Goal: Task Accomplishment & Management: Manage account settings

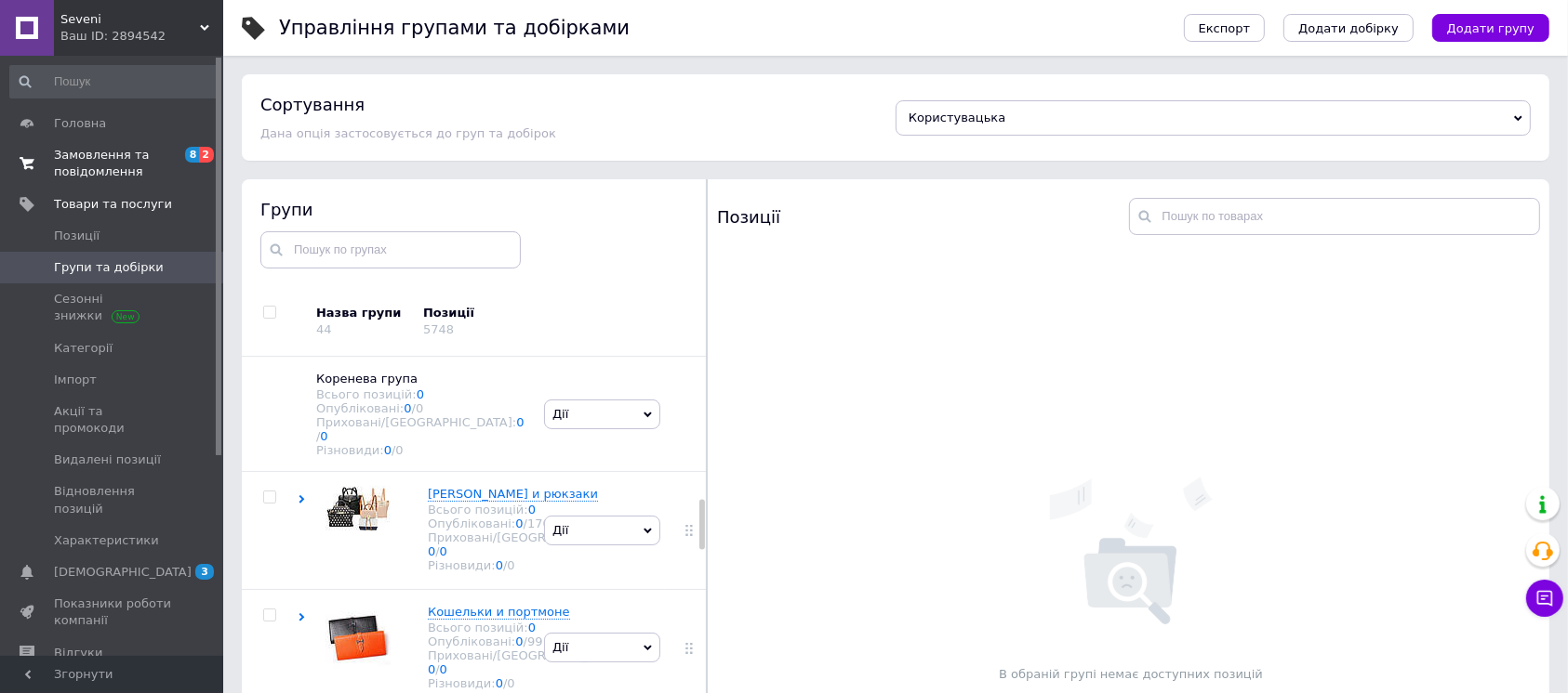
click at [163, 175] on span "Замовлення та повідомлення" at bounding box center [113, 163] width 118 height 34
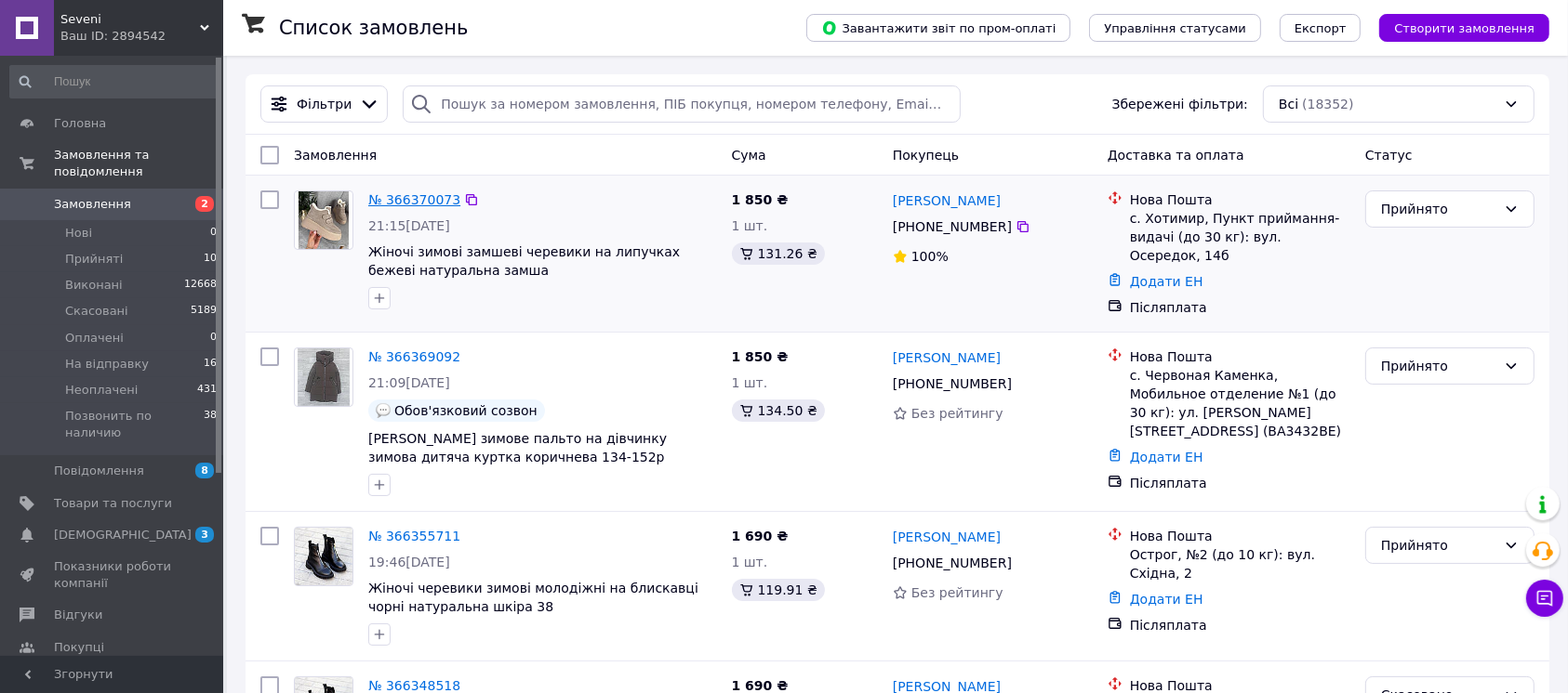
click at [420, 206] on link "№ 366370073" at bounding box center [414, 200] width 93 height 15
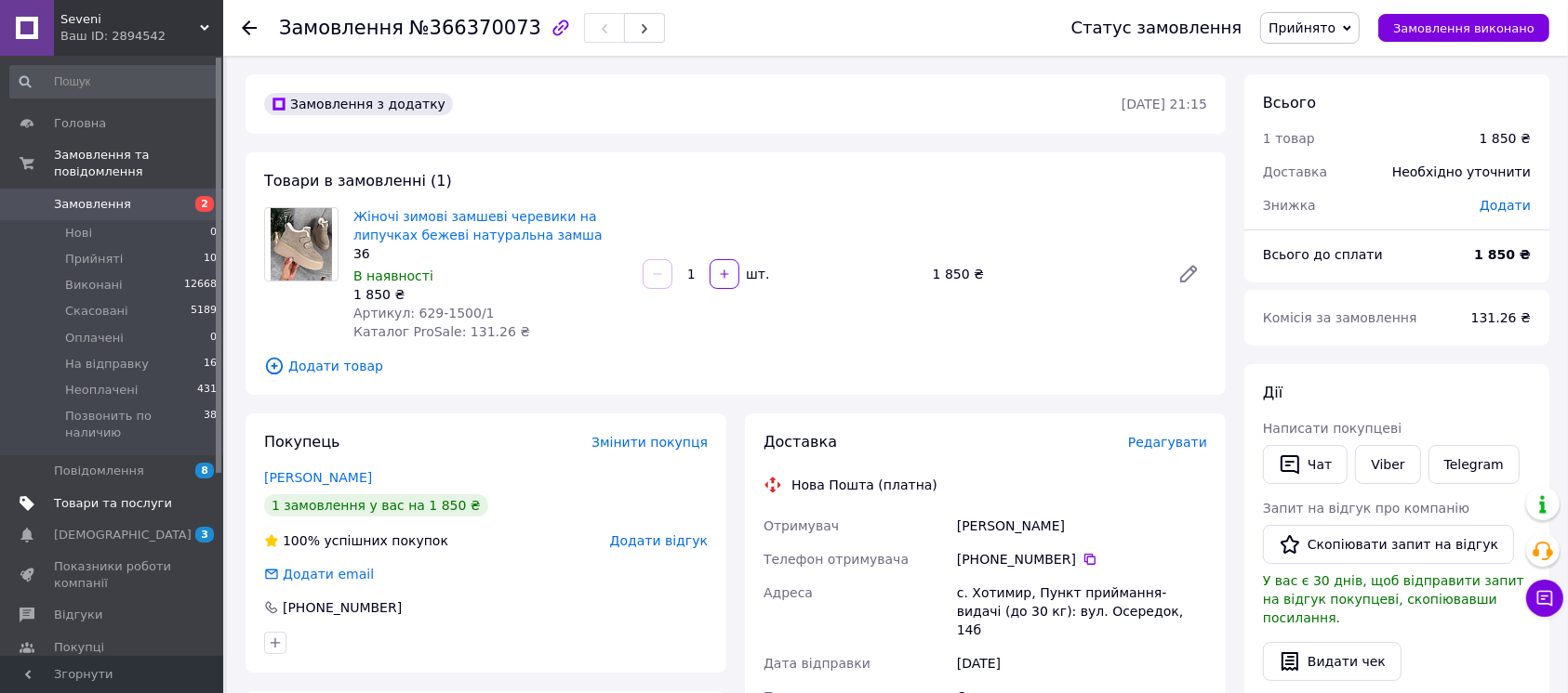
click at [167, 495] on span "Товари та послуги" at bounding box center [113, 503] width 118 height 17
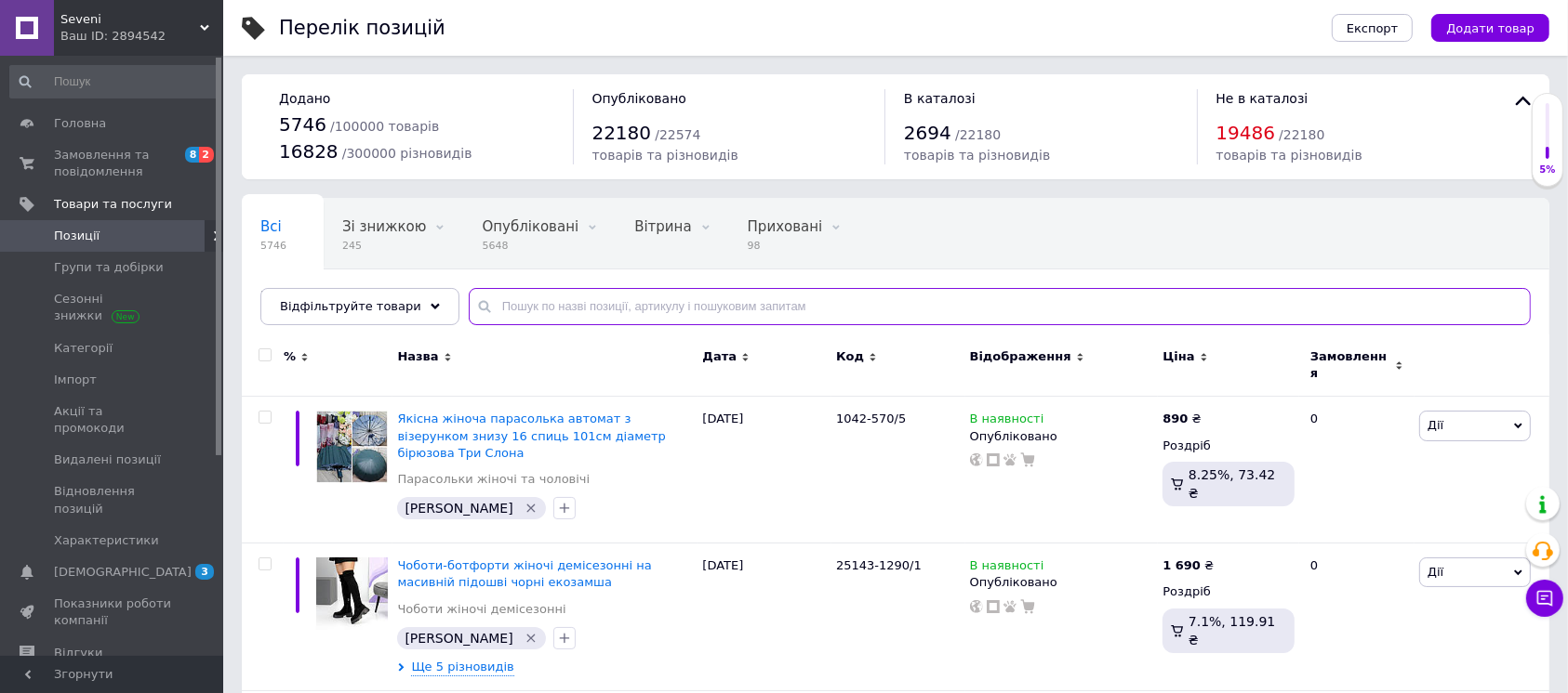
drag, startPoint x: 568, startPoint y: 302, endPoint x: 577, endPoint y: 312, distance: 13.5
click at [566, 305] on input "text" at bounding box center [999, 306] width 1062 height 37
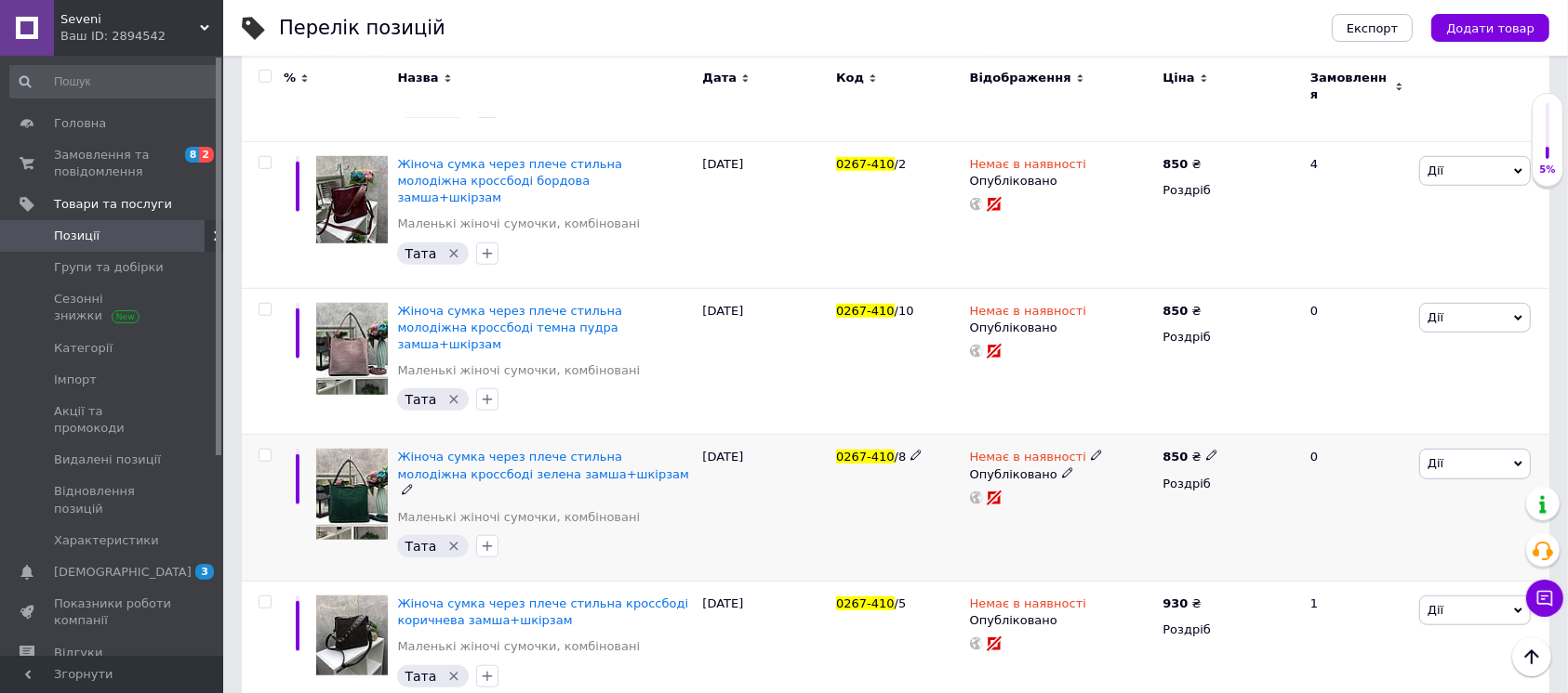
scroll to position [1394, 0]
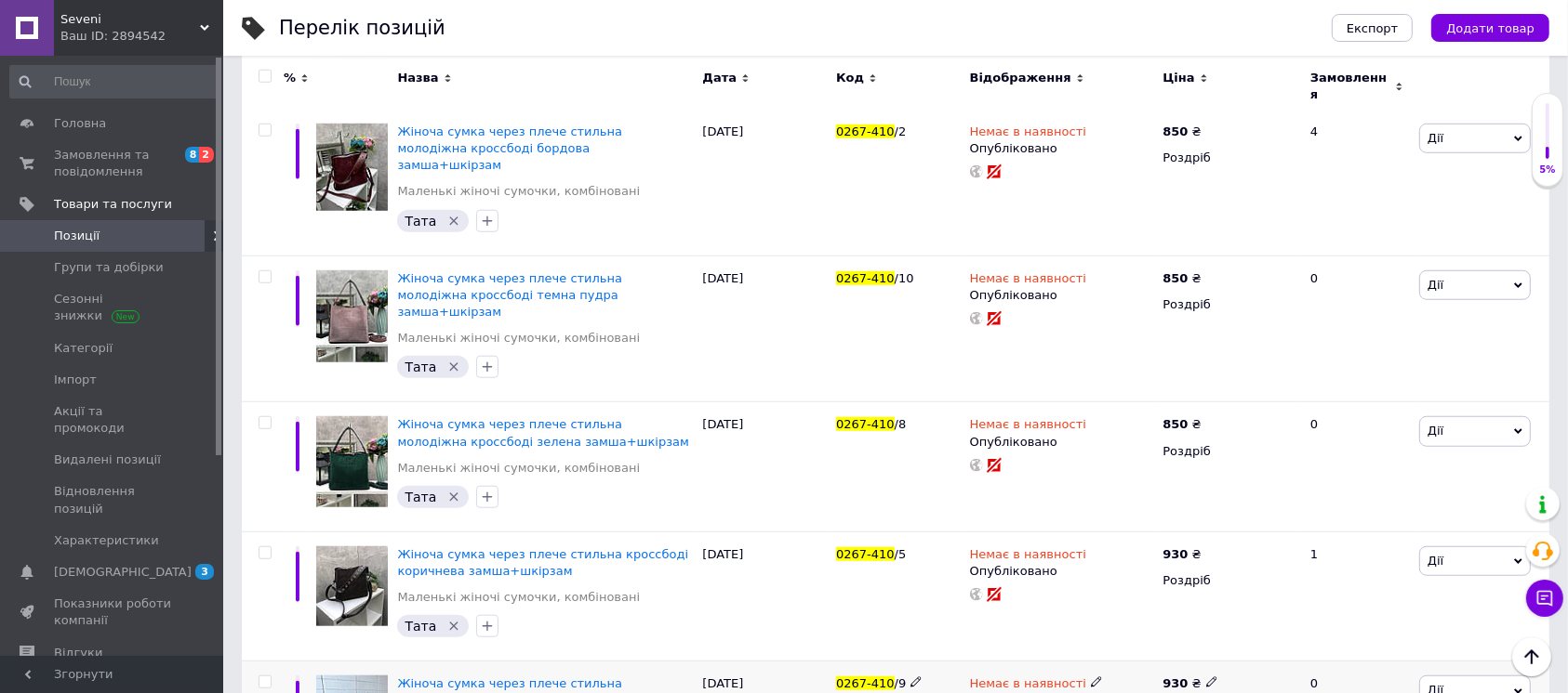
drag, startPoint x: 1080, startPoint y: 568, endPoint x: 1090, endPoint y: 582, distance: 17.2
click at [1090, 676] on icon at bounding box center [1096, 682] width 11 height 11
click at [1142, 685] on li "В наявності" at bounding box center [1193, 698] width 177 height 26
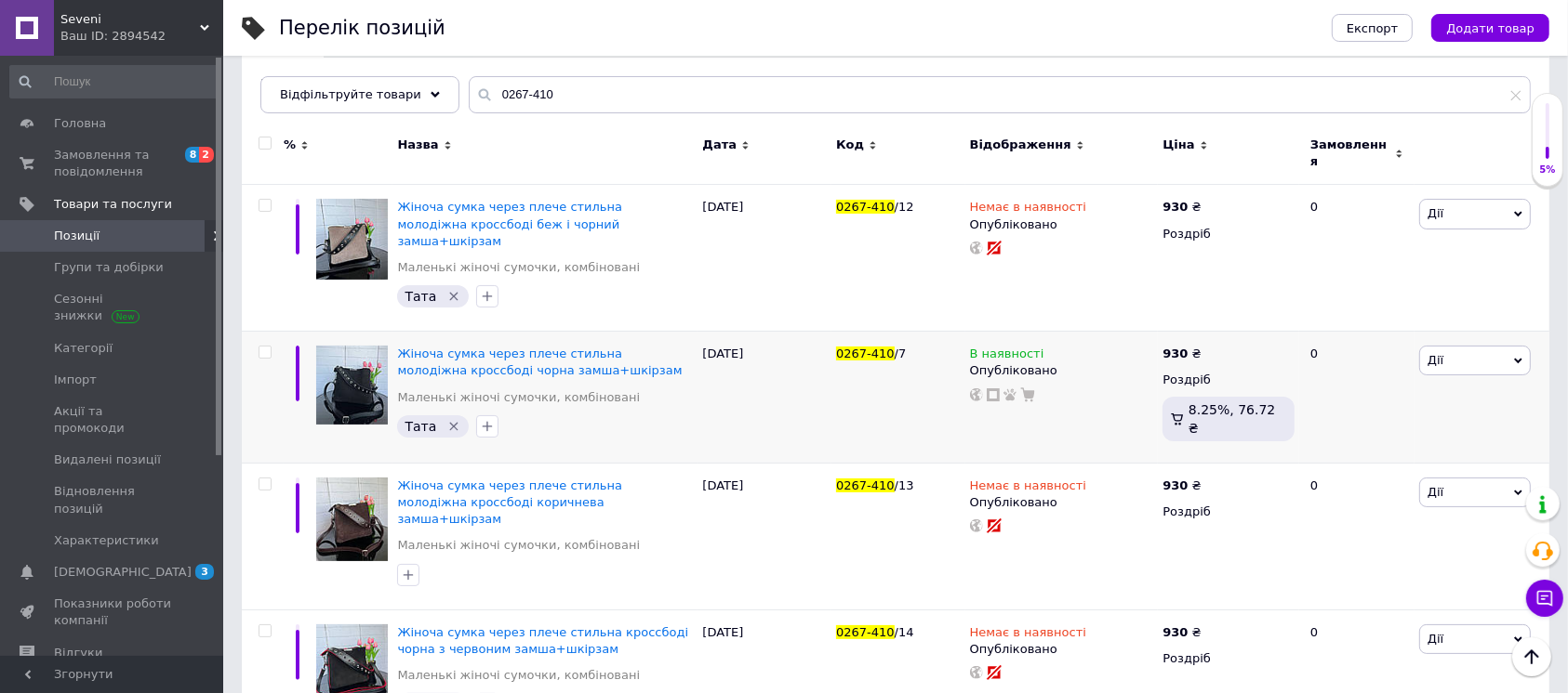
scroll to position [32, 0]
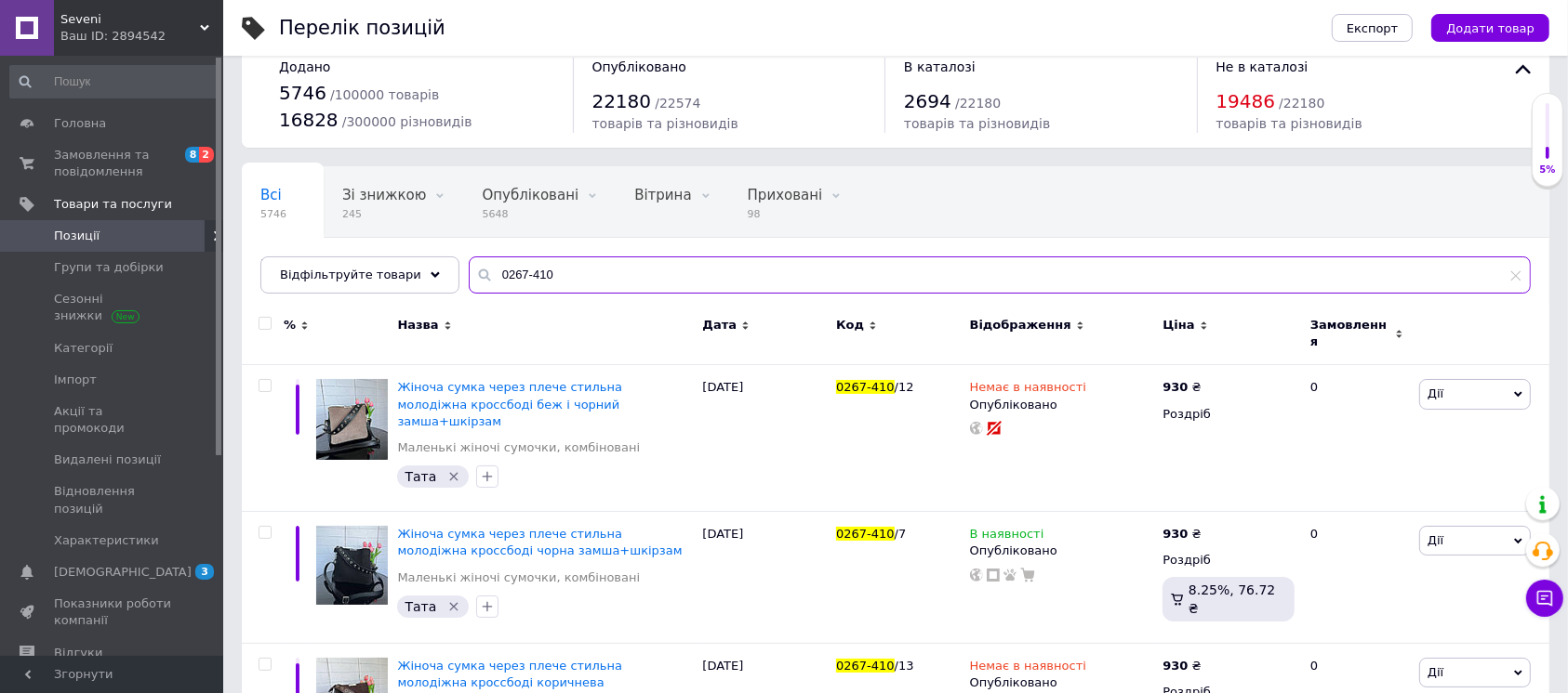
drag, startPoint x: 505, startPoint y: 275, endPoint x: 567, endPoint y: 306, distance: 69.3
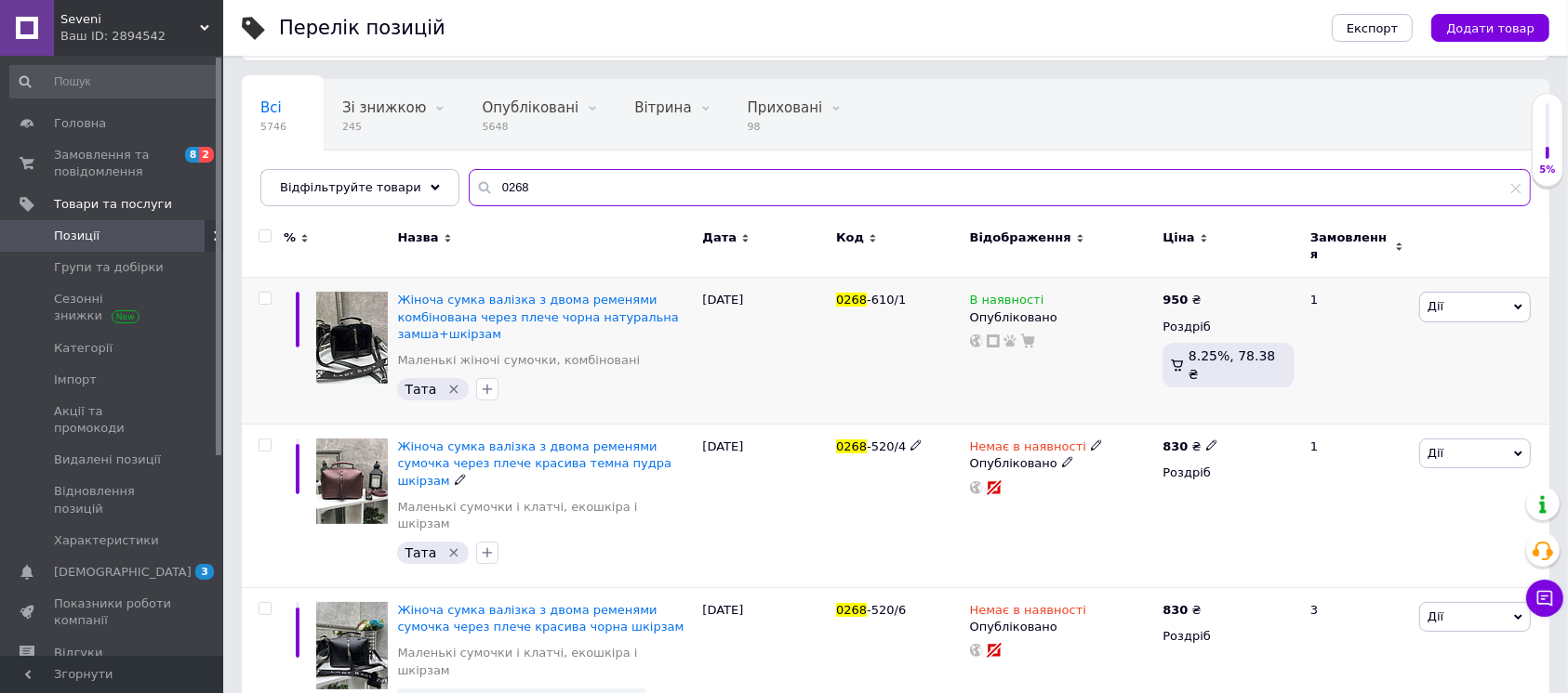
scroll to position [156, 0]
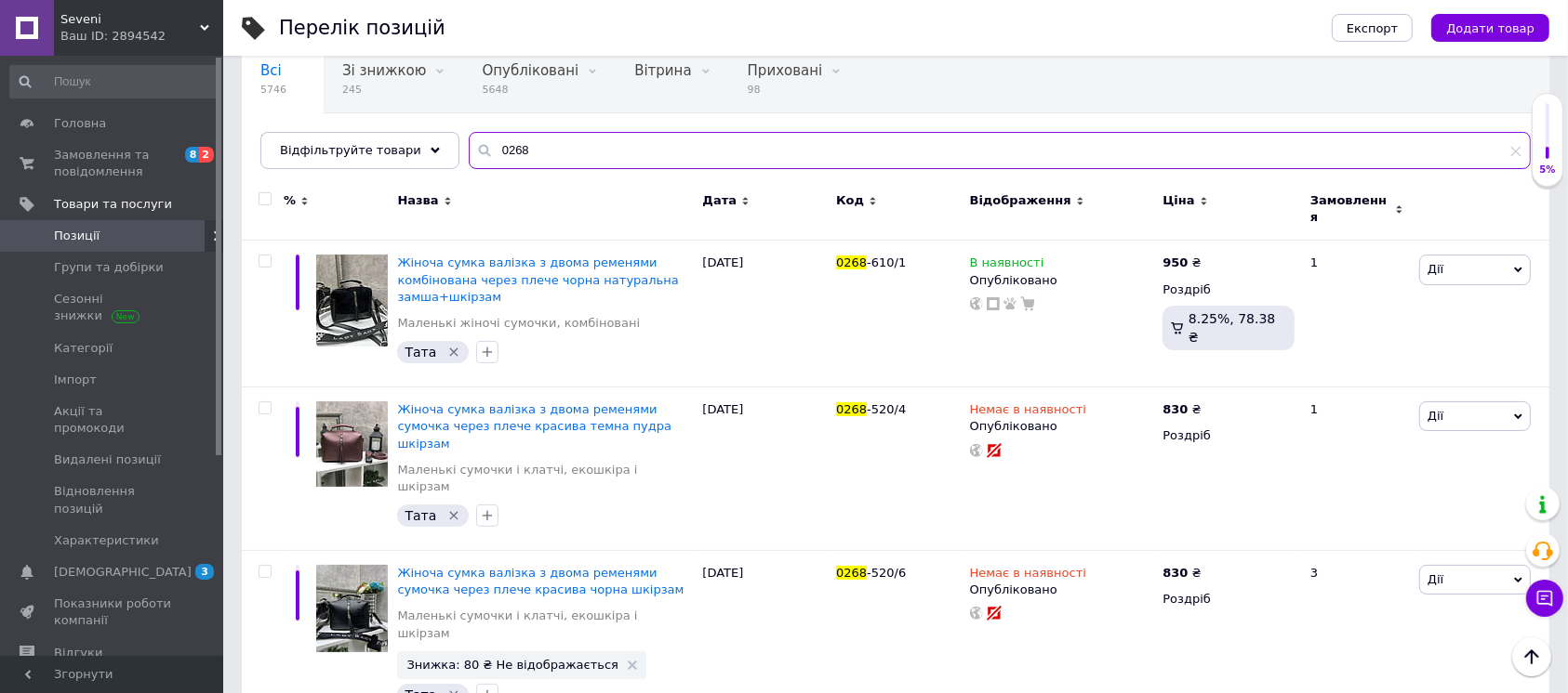
drag, startPoint x: 483, startPoint y: 156, endPoint x: 497, endPoint y: 159, distance: 14.3
click at [497, 159] on input "0268" at bounding box center [999, 150] width 1062 height 37
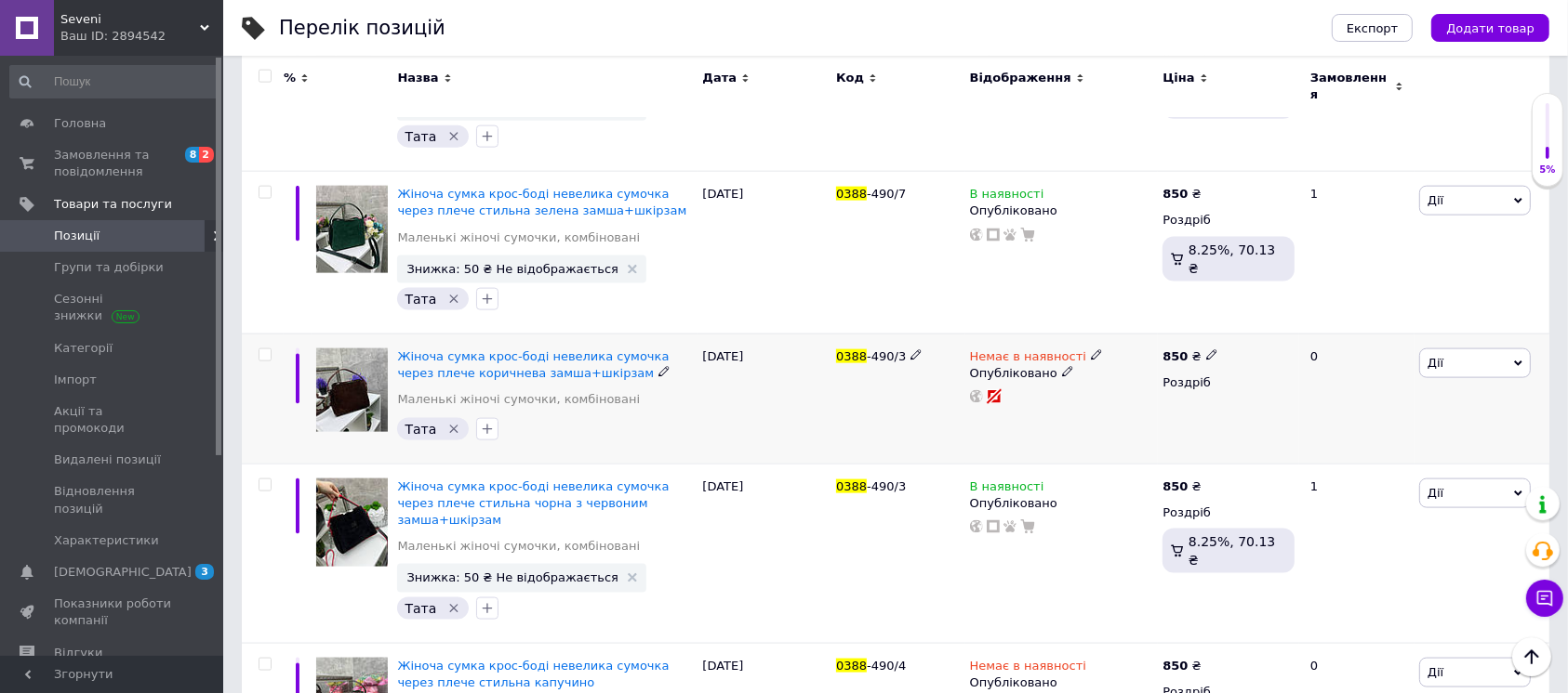
scroll to position [2433, 0]
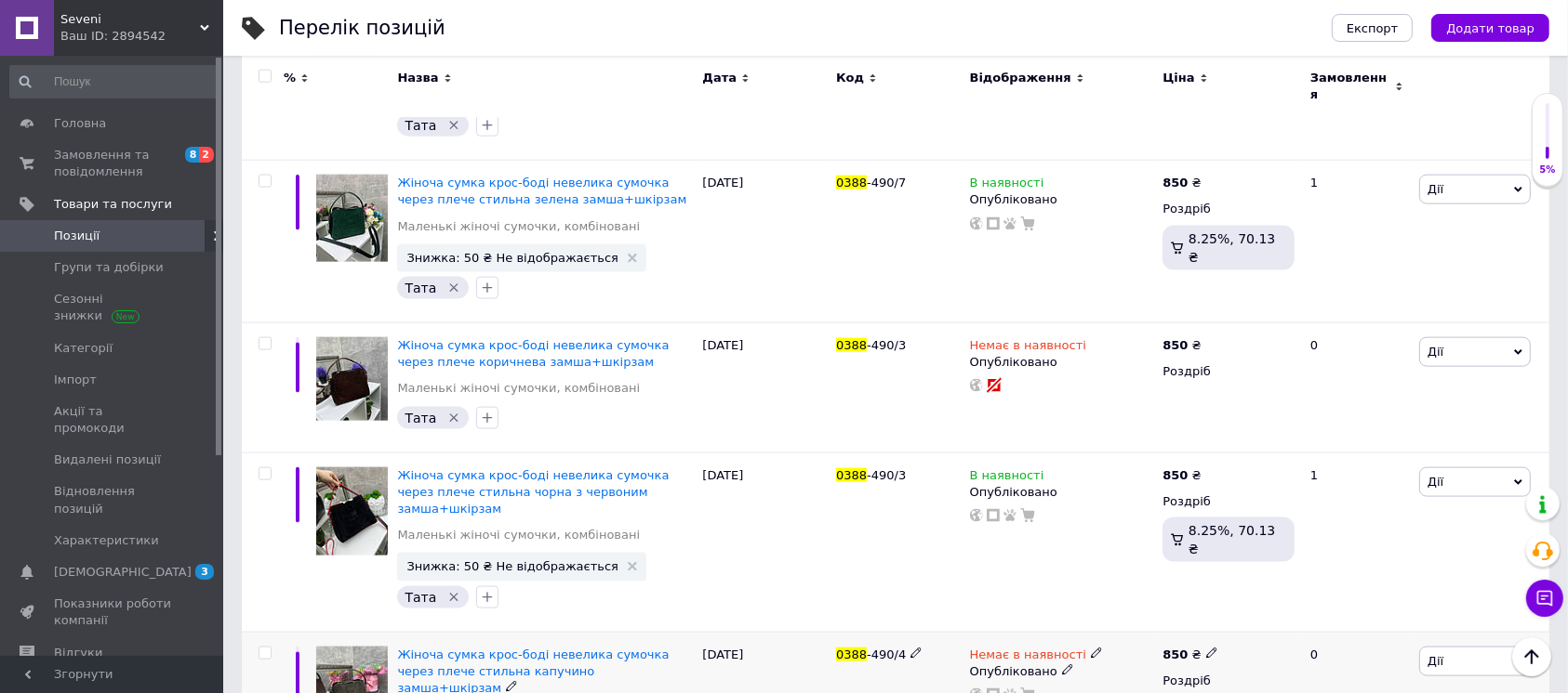
type input "0388"
click at [1090, 648] on use at bounding box center [1095, 653] width 10 height 10
click at [1123, 655] on li "В наявності" at bounding box center [1193, 668] width 177 height 26
click at [1072, 632] on div "Немає в наявності Наявність В наявності Немає в наявності Під замовлення Готово…" at bounding box center [1062, 705] width 193 height 147
click at [536, 647] on div "Жіноча сумка крос-боді невелика сумочка через плече стильна капучино замша+шкір…" at bounding box center [545, 690] width 295 height 87
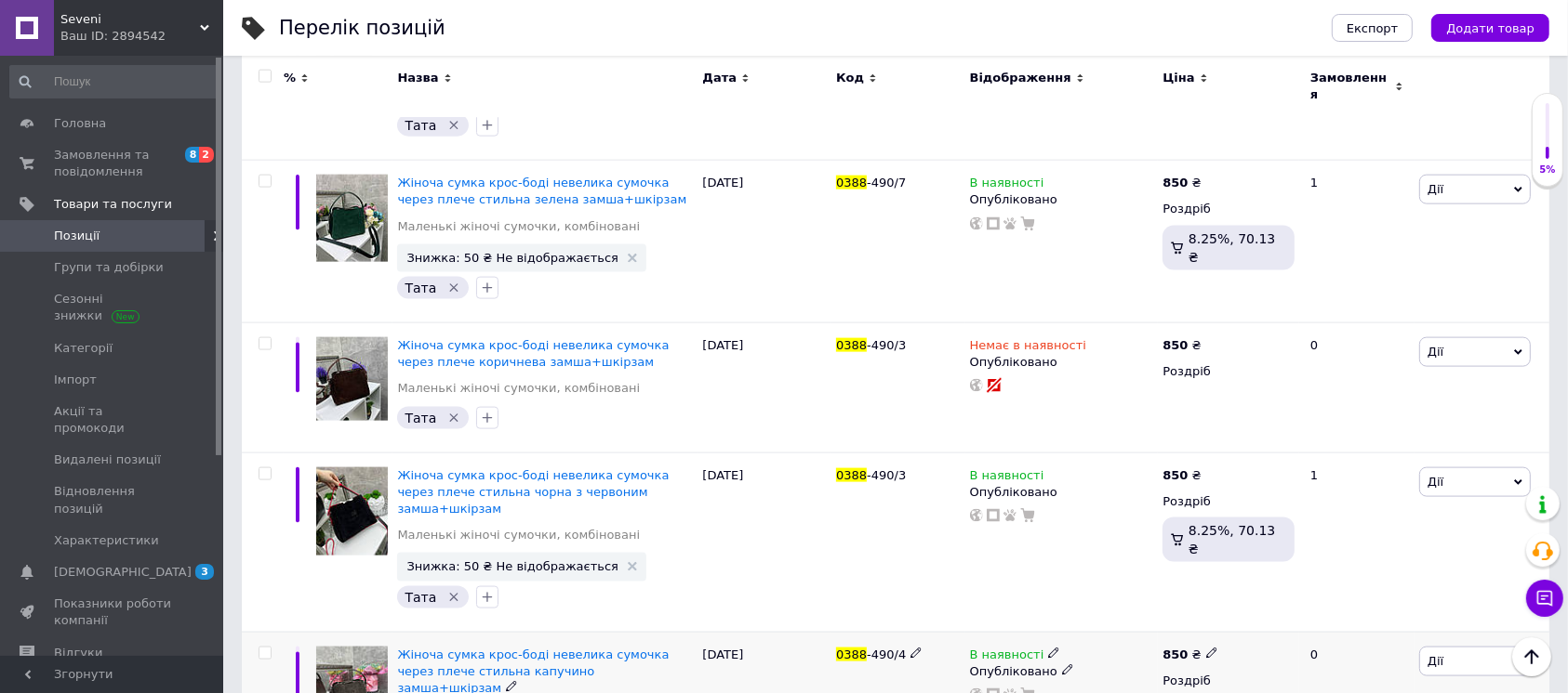
click at [557, 647] on div "Жіноча сумка крос-боді невелика сумочка через плече стильна капучино замша+шкір…" at bounding box center [545, 690] width 295 height 87
drag, startPoint x: 563, startPoint y: 456, endPoint x: 575, endPoint y: 458, distance: 12.2
click at [563, 648] on span "Жіноча сумка крос-боді невелика сумочка через плече стильна капучино замша+шкір…" at bounding box center [533, 672] width 272 height 48
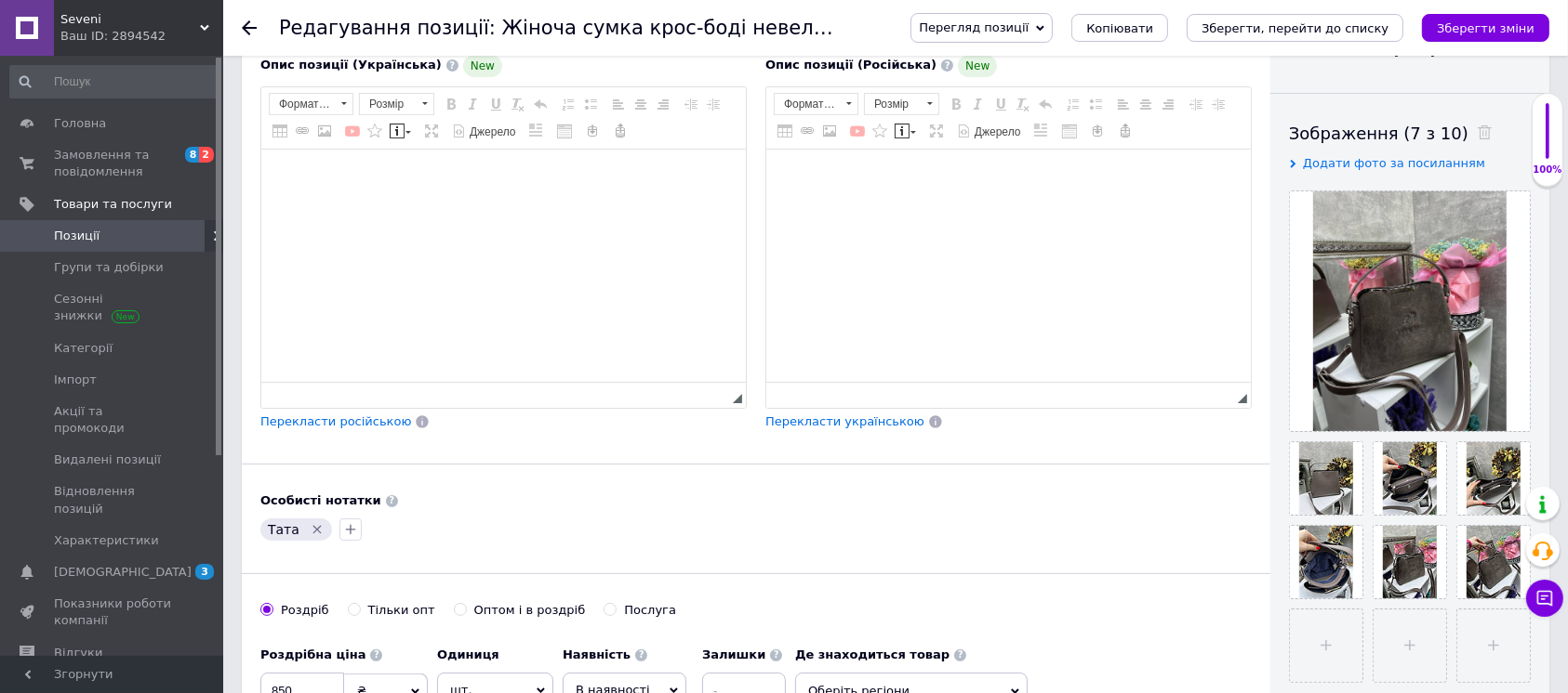
scroll to position [372, 0]
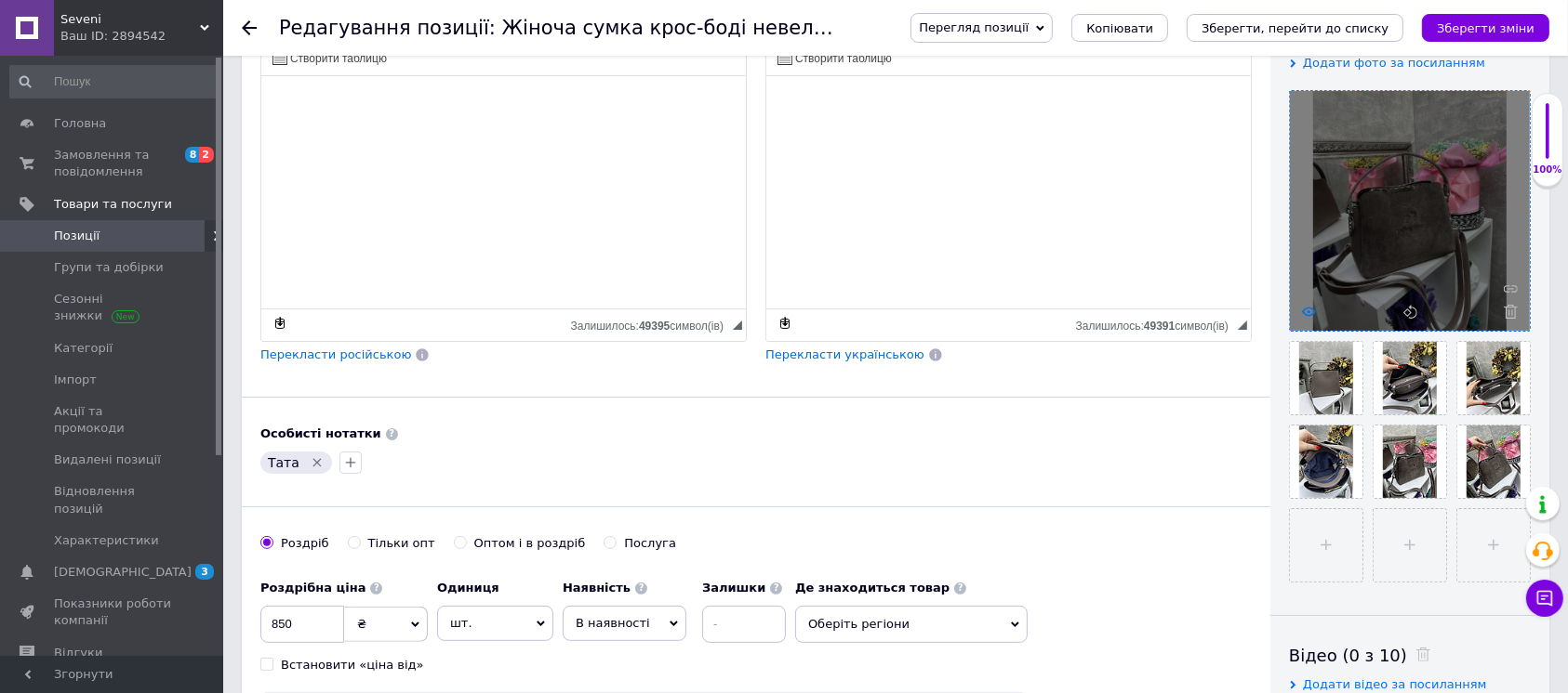
click at [1304, 312] on icon at bounding box center [1308, 311] width 14 height 14
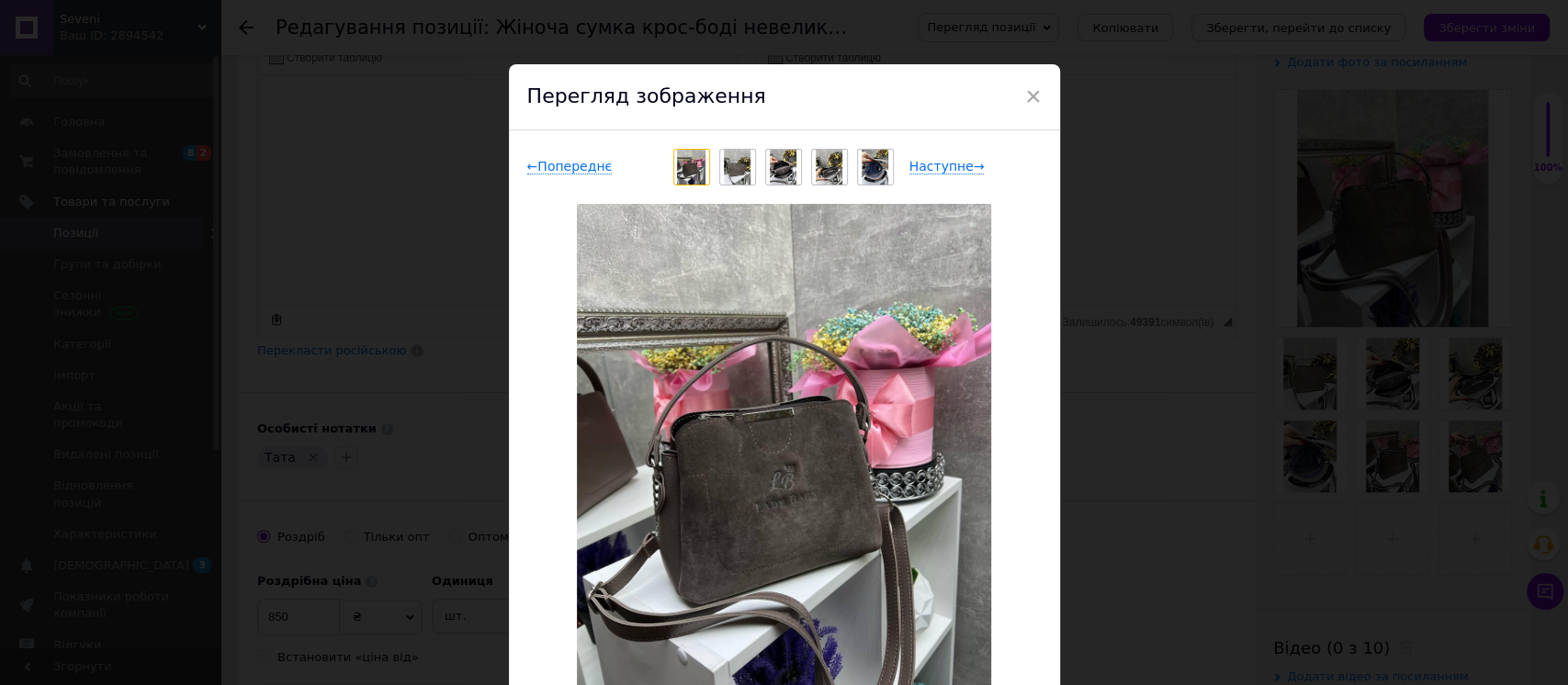
click at [1198, 457] on div "× Перегляд зображення ← Попереднє Наступне → Видалити зображення Видалити всі з…" at bounding box center [784, 342] width 1568 height 685
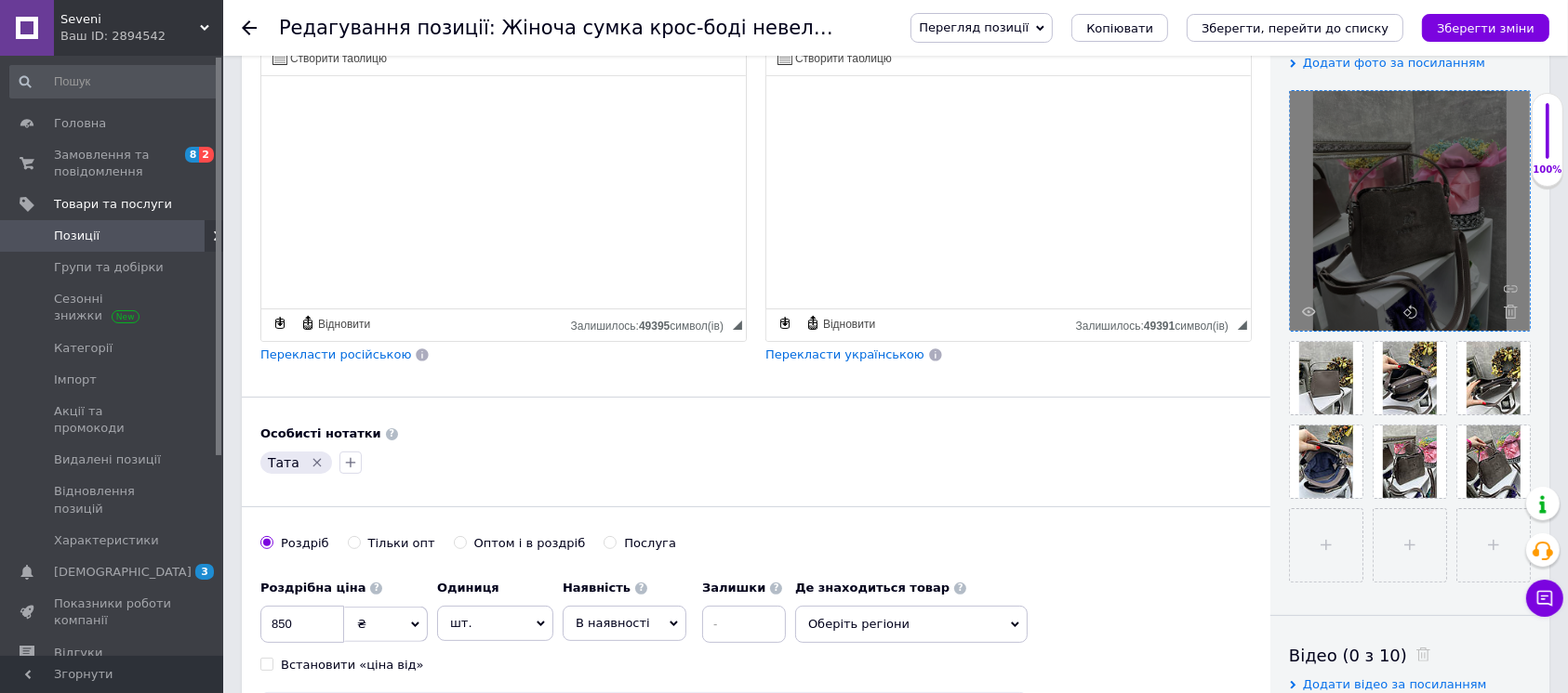
drag, startPoint x: 1513, startPoint y: 310, endPoint x: 1511, endPoint y: 322, distance: 12.2
click at [1512, 311] on icon at bounding box center [1510, 311] width 14 height 14
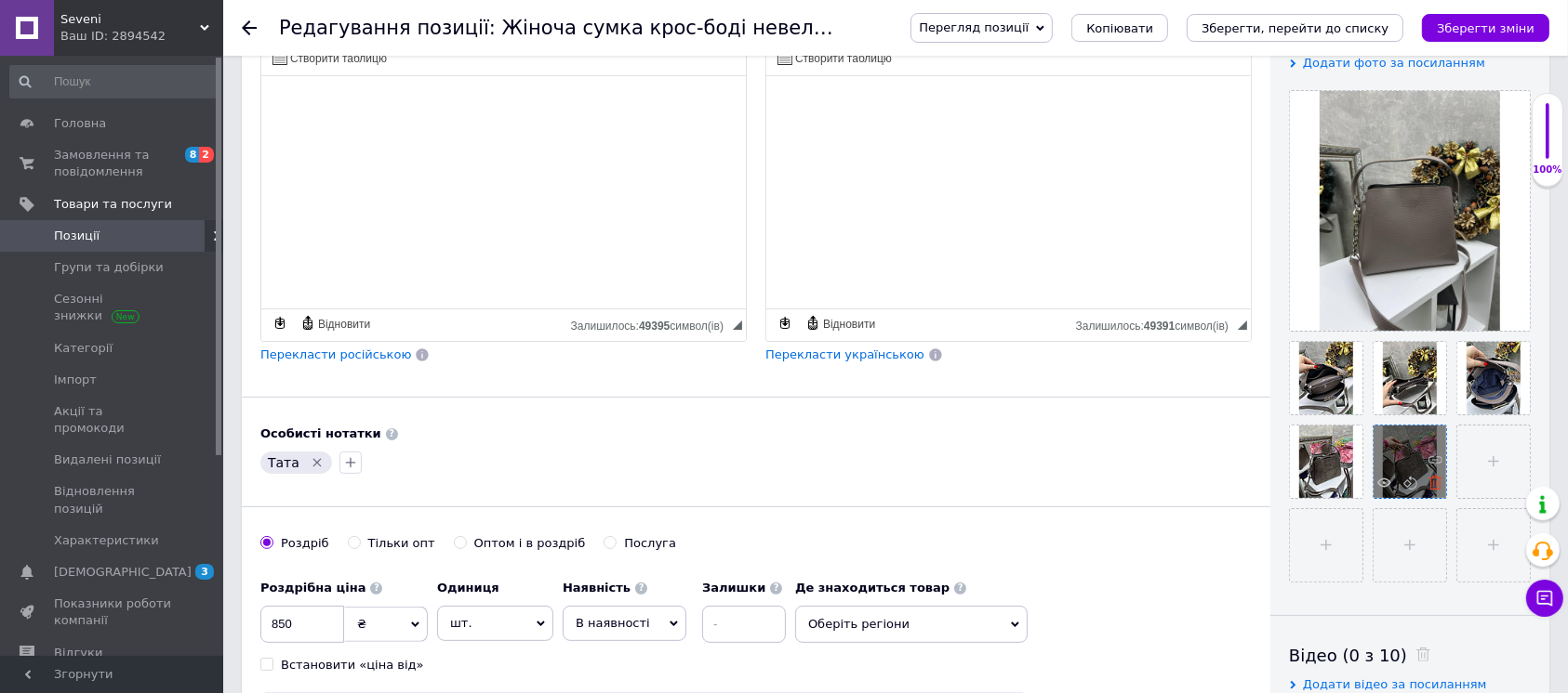
click at [1433, 476] on icon at bounding box center [1434, 482] width 14 height 14
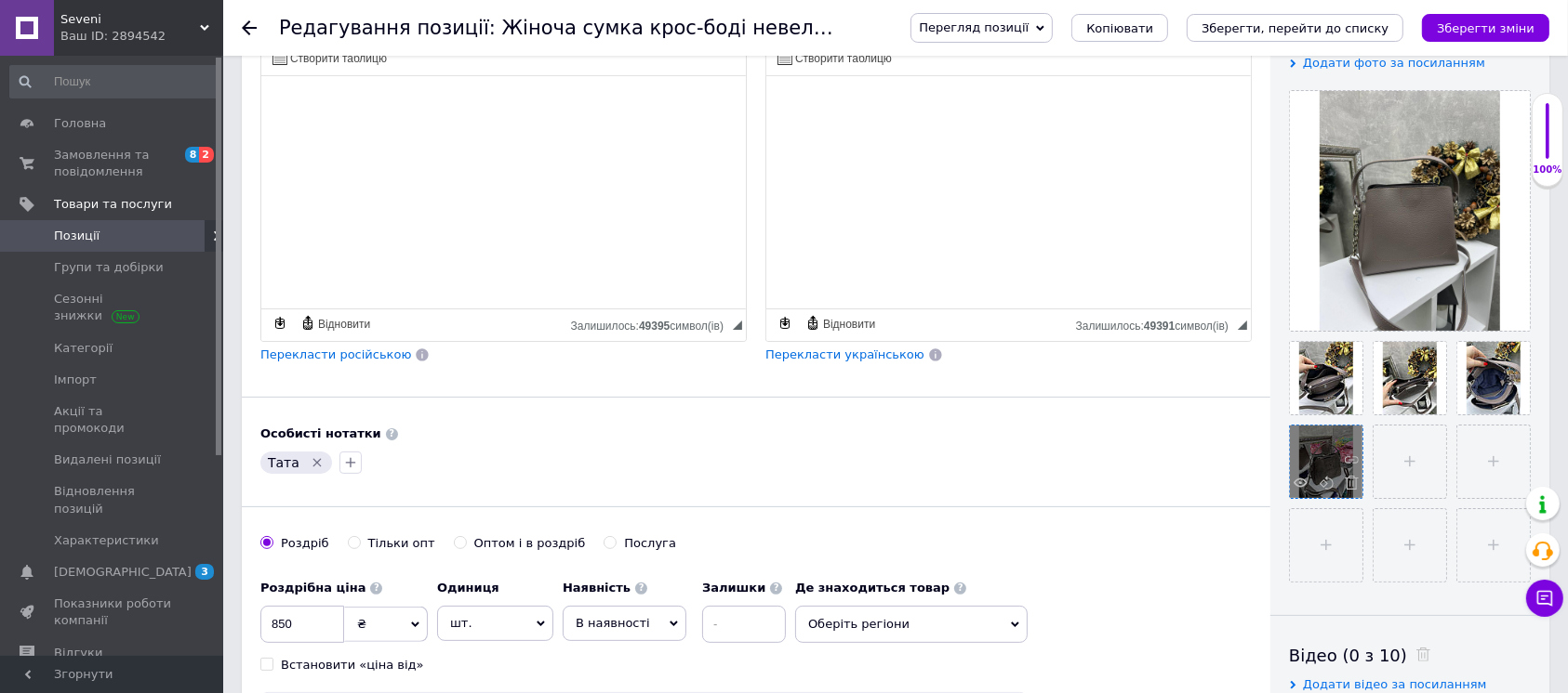
click at [1343, 485] on span at bounding box center [1347, 485] width 23 height 19
click at [1319, 461] on input "file" at bounding box center [1326, 462] width 73 height 73
type input "C:\fakepath\5343931741888443350.jpg"
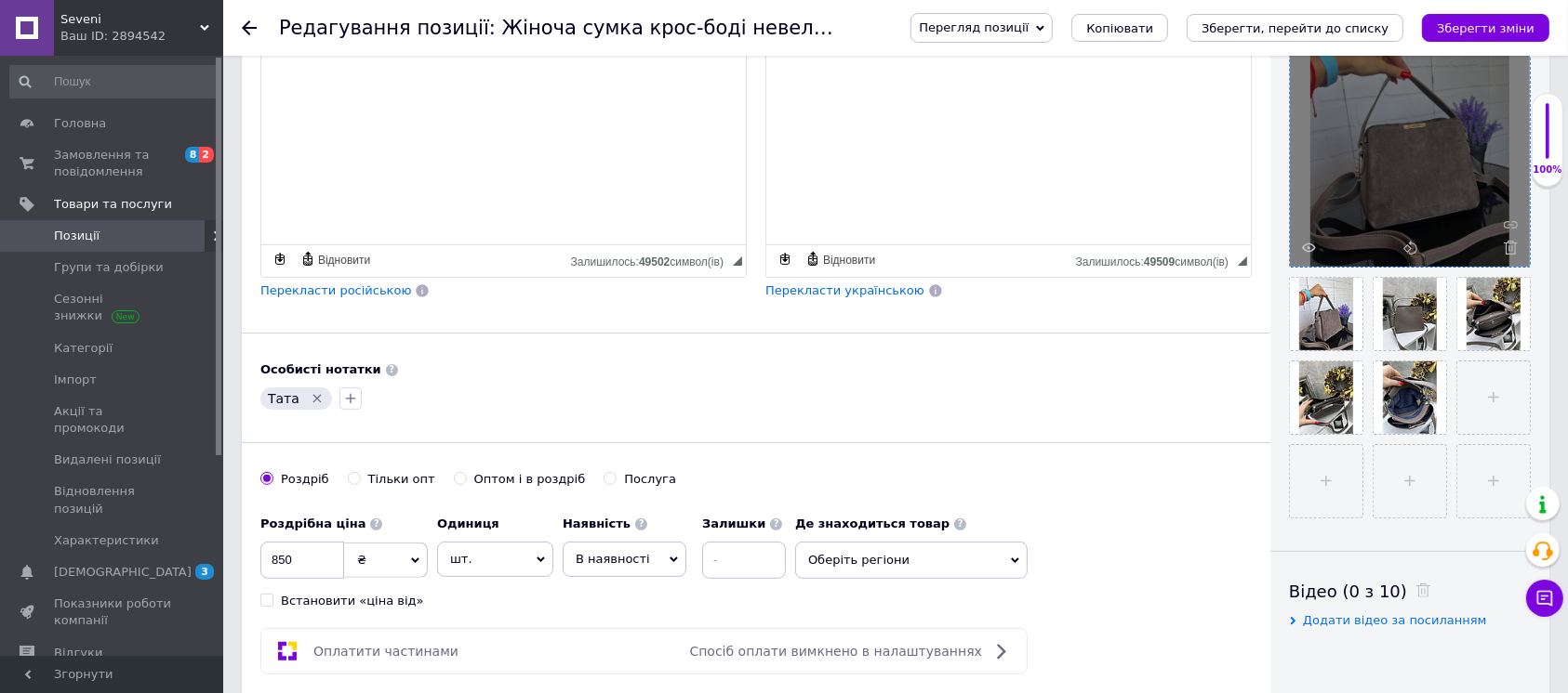
scroll to position [619, 0]
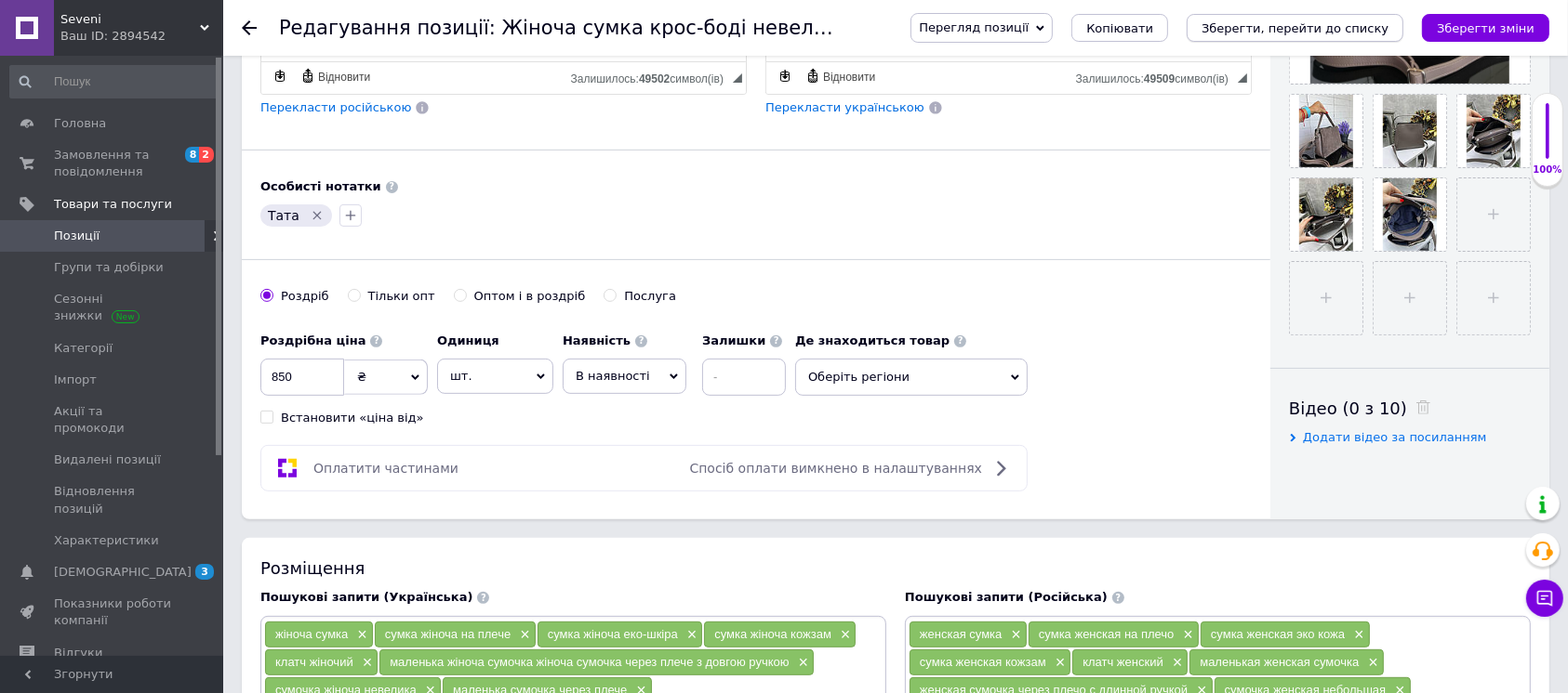
click at [1364, 26] on icon "Зберегти, перейти до списку" at bounding box center [1295, 28] width 187 height 14
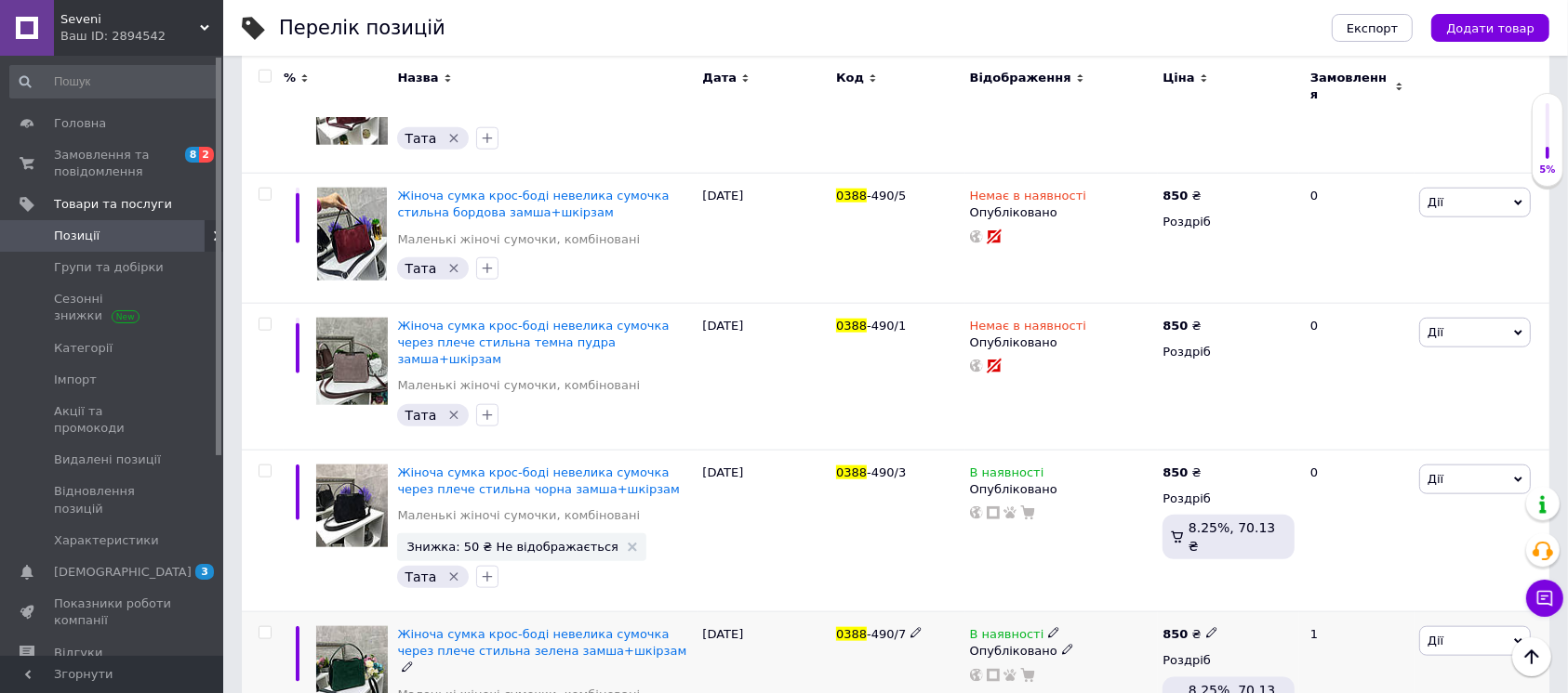
scroll to position [1982, 0]
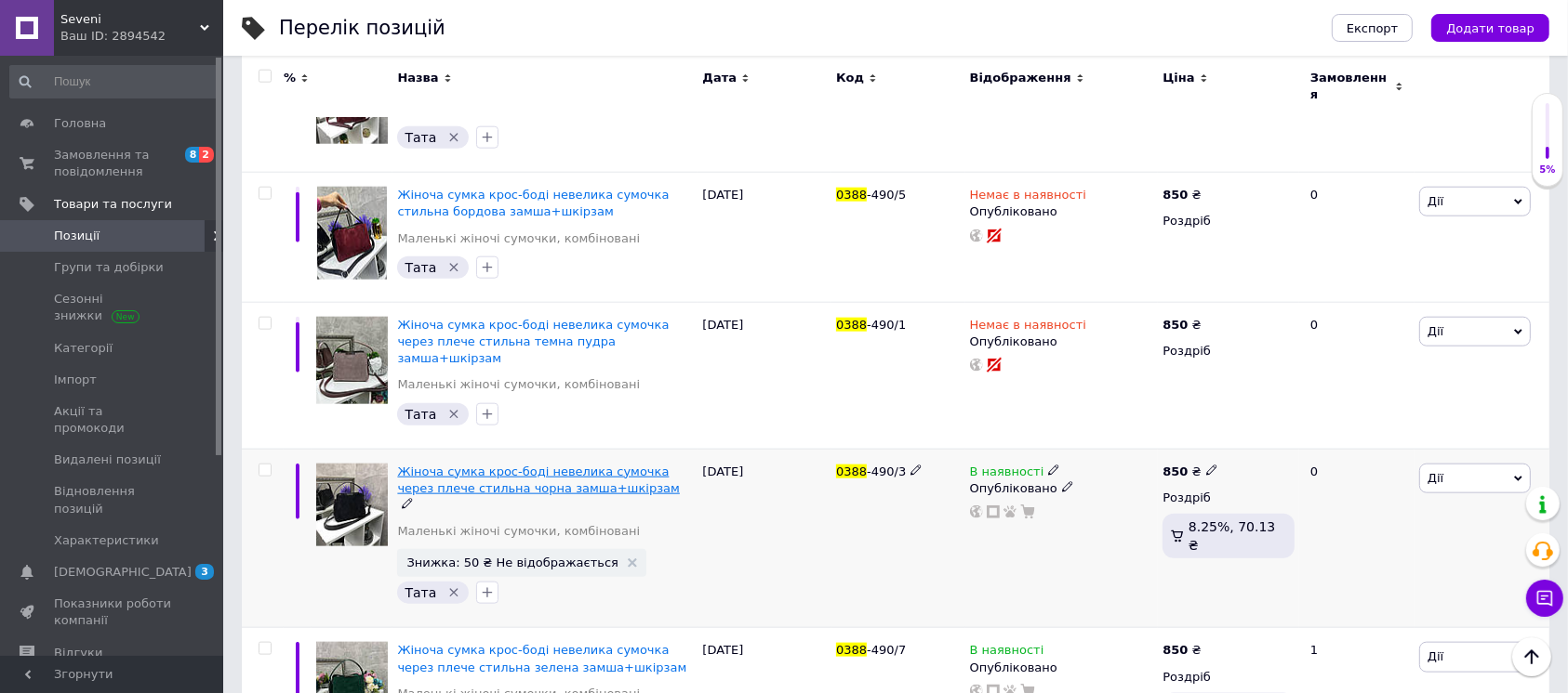
click at [564, 464] on span "Жіноча сумка крос-боді невелика сумочка через плече стильна чорна замша+шкірзам" at bounding box center [538, 479] width 282 height 31
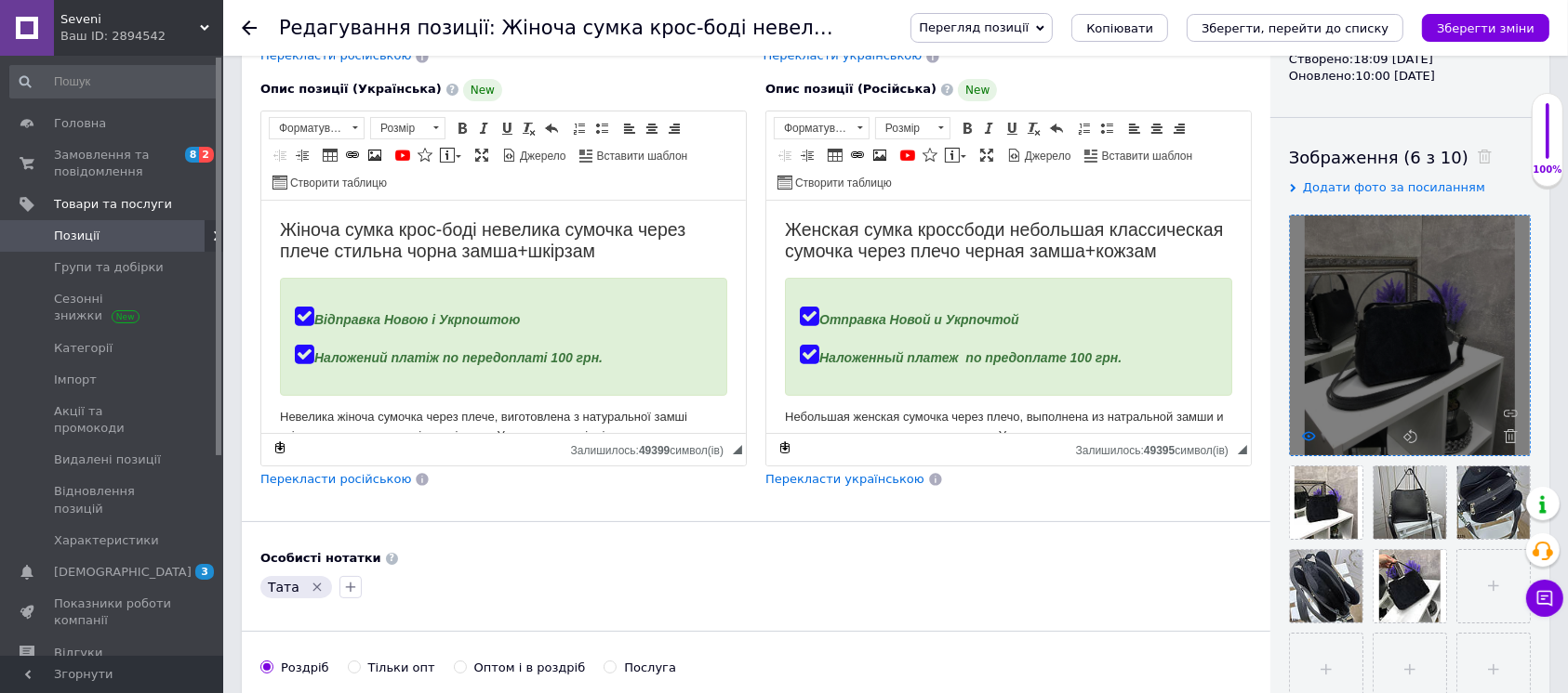
click at [1309, 430] on icon at bounding box center [1308, 436] width 14 height 14
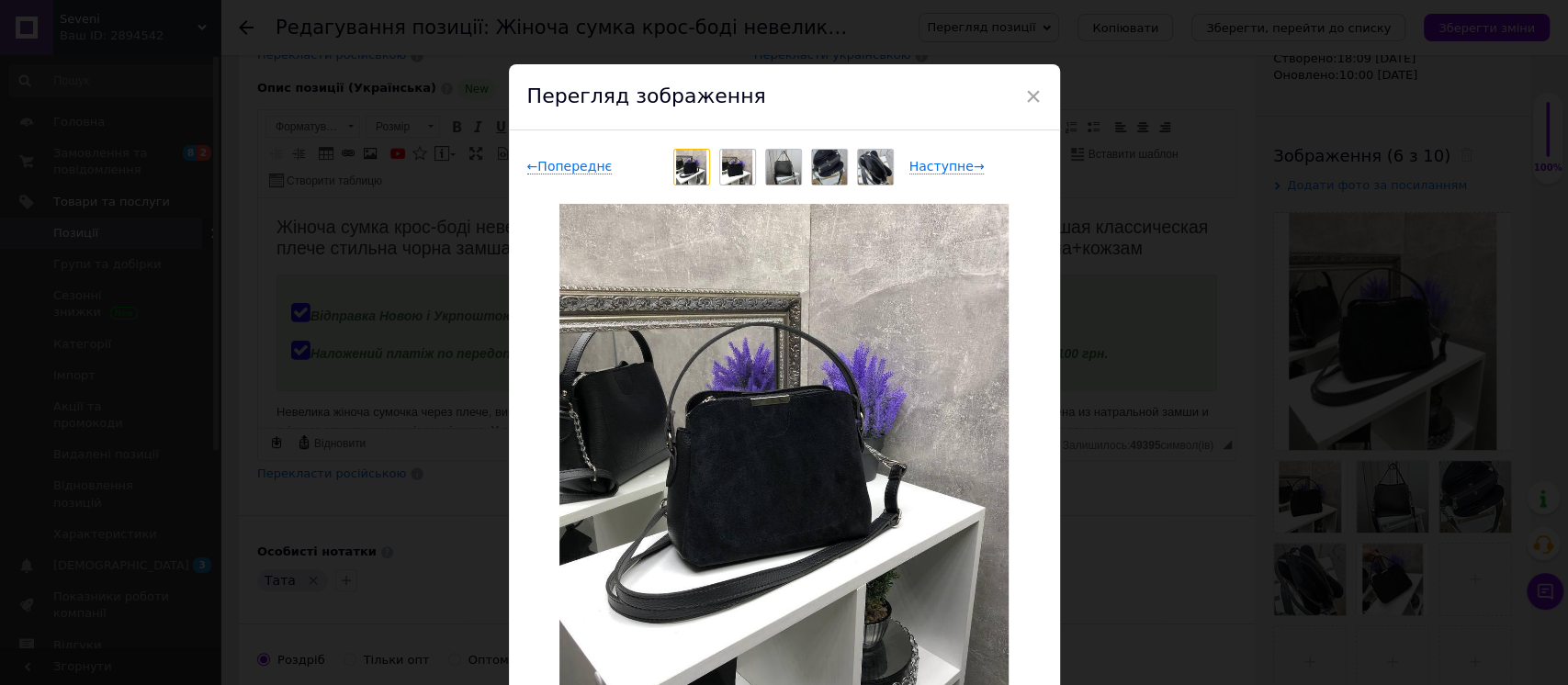
click at [1097, 399] on div "× Перегляд зображення ← Попереднє Наступне → Видалити зображення Видалити всі з…" at bounding box center [784, 342] width 1568 height 685
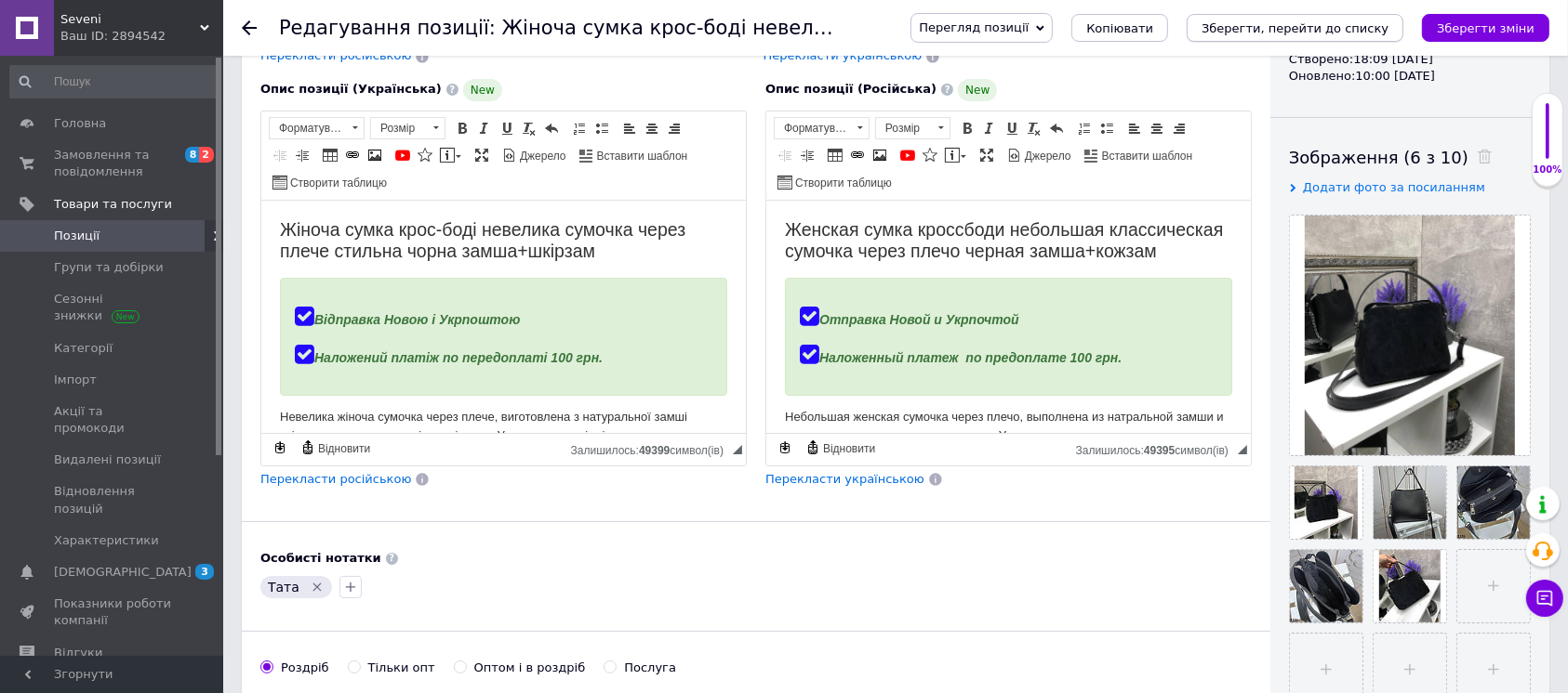
click at [1370, 39] on button "Зберегти, перейти до списку" at bounding box center [1295, 28] width 217 height 28
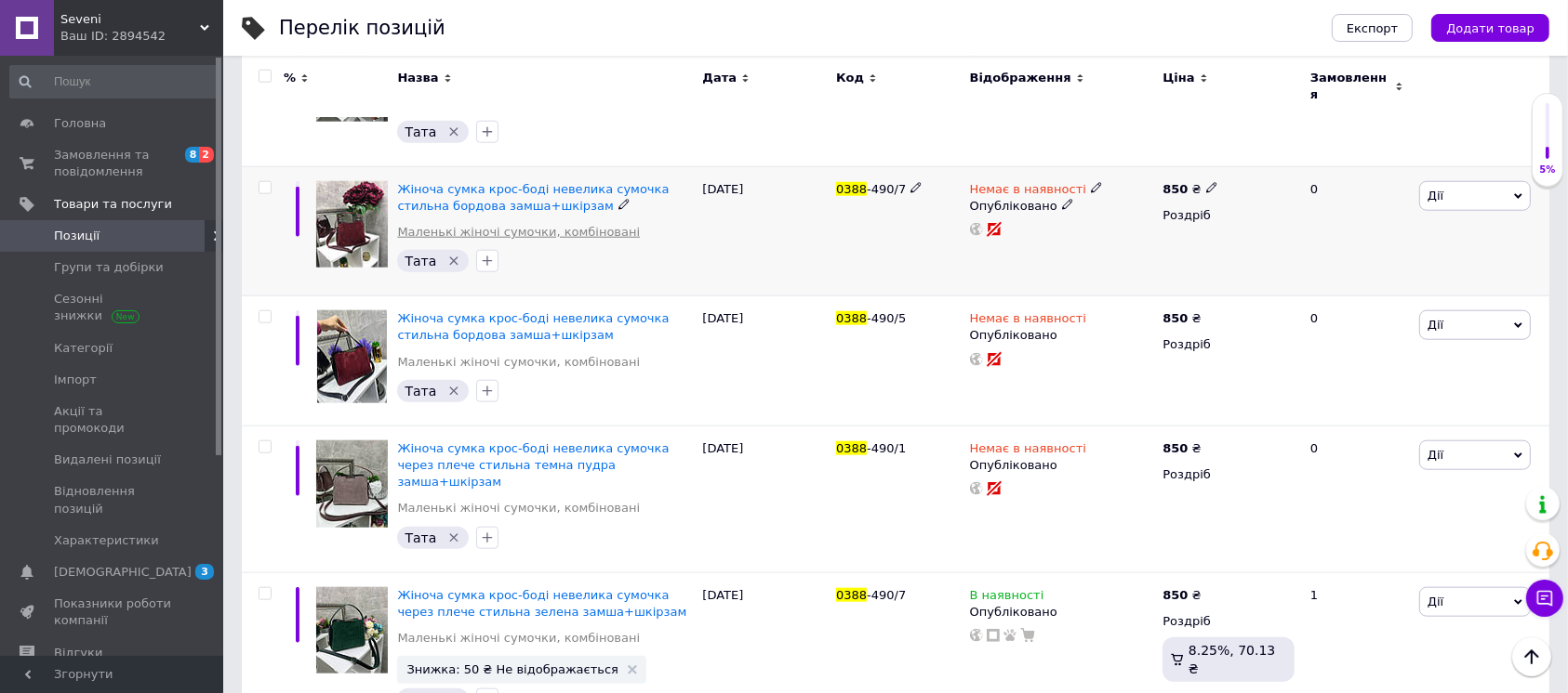
scroll to position [2106, 0]
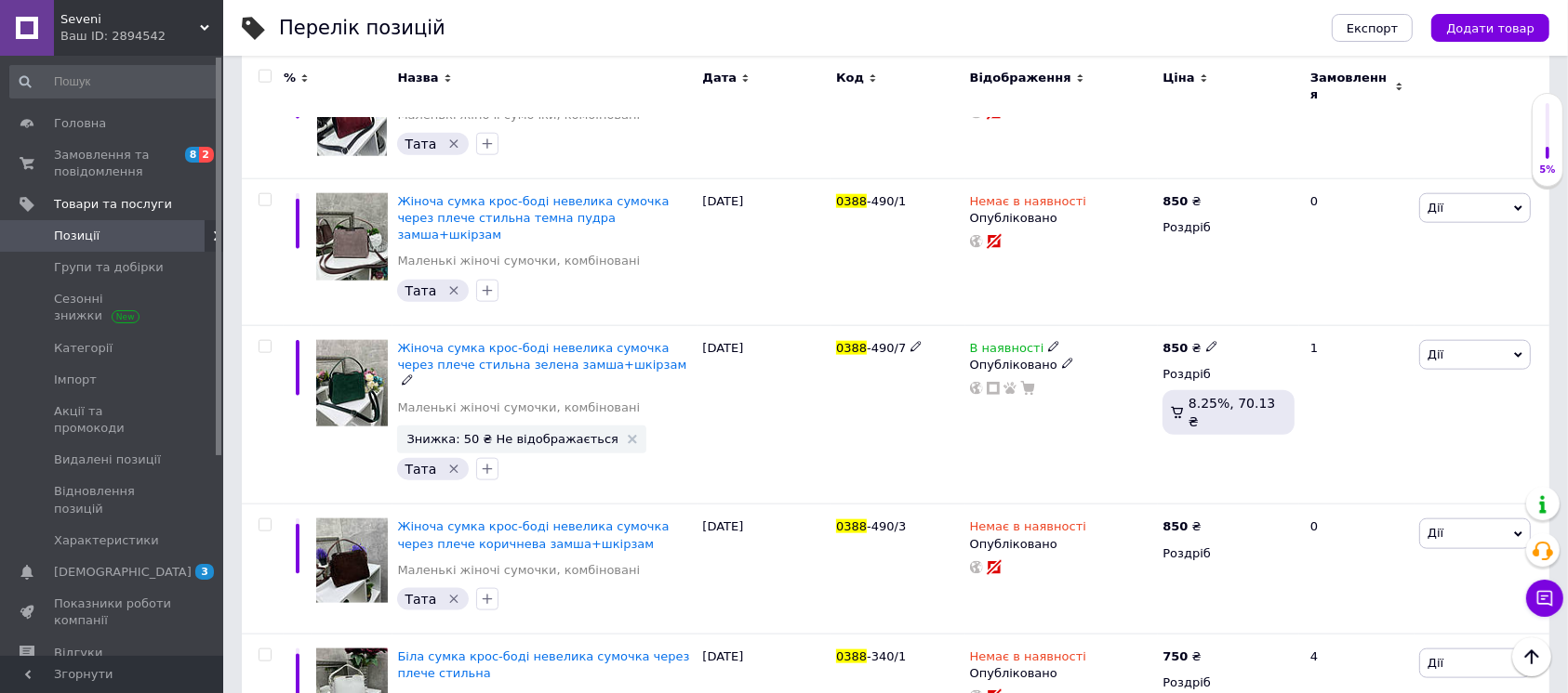
click at [528, 341] on span "Жіноча сумка крос-боді невелика сумочка через плече стильна зелена замша+шкірзам" at bounding box center [541, 356] width 289 height 31
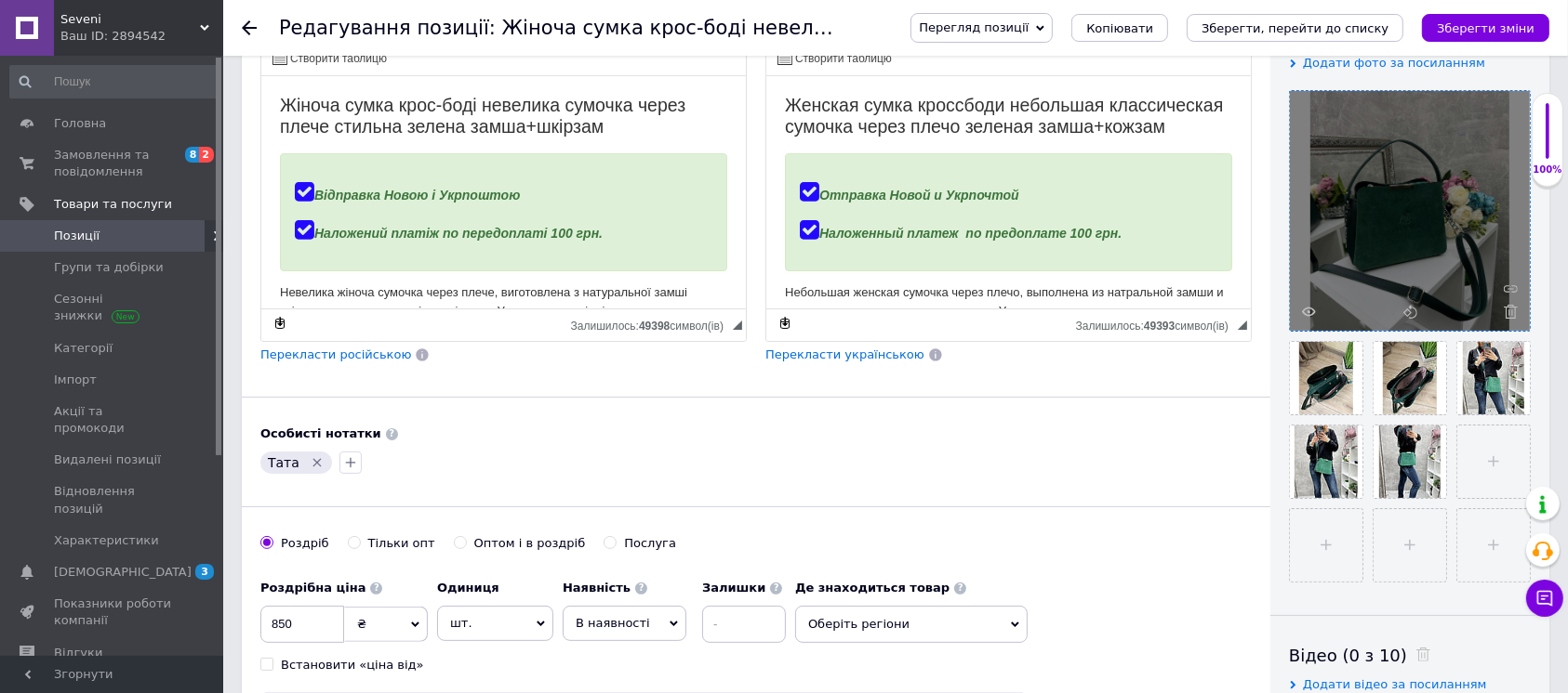
click at [1309, 302] on div at bounding box center [1409, 211] width 240 height 240
click at [1308, 305] on icon at bounding box center [1308, 311] width 14 height 14
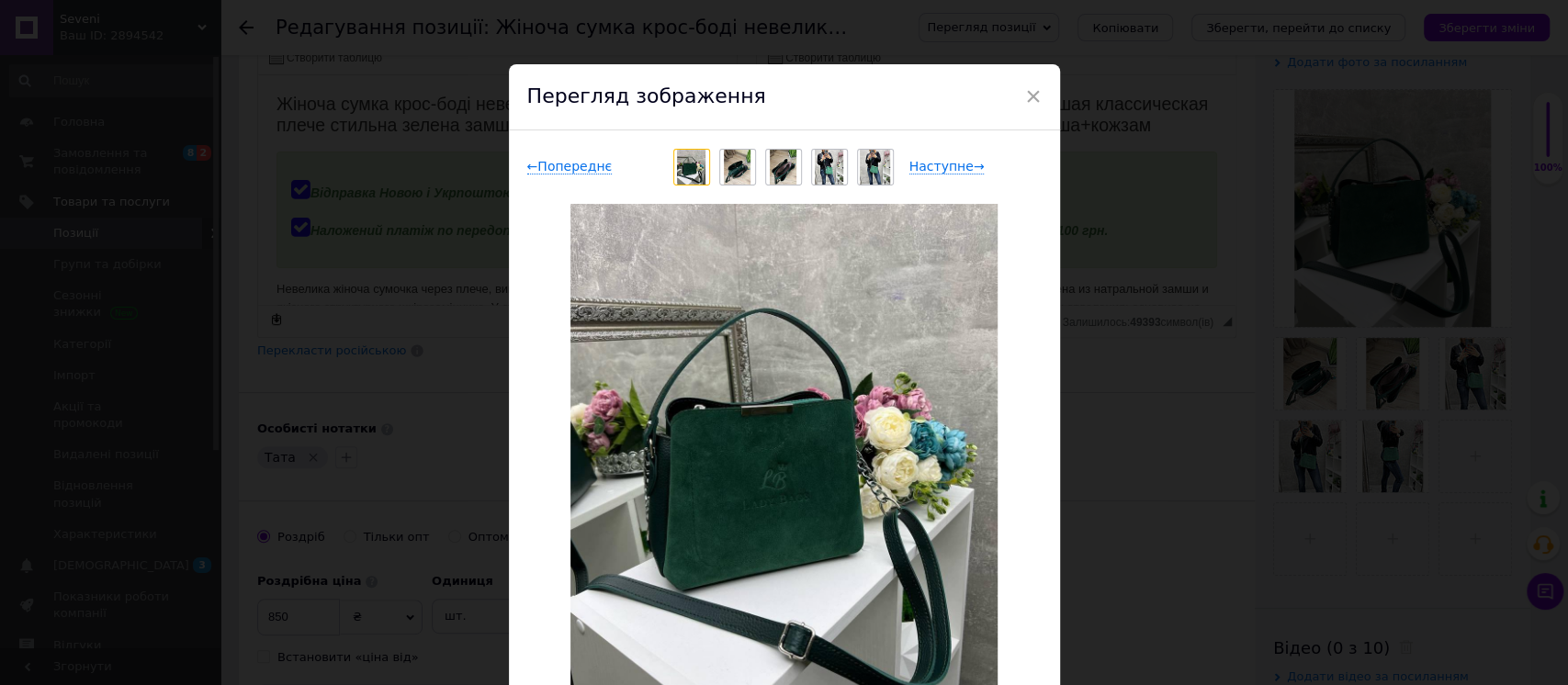
click at [1188, 493] on div "× Перегляд зображення ← Попереднє Наступне → Видалити зображення Видалити всі з…" at bounding box center [784, 342] width 1568 height 685
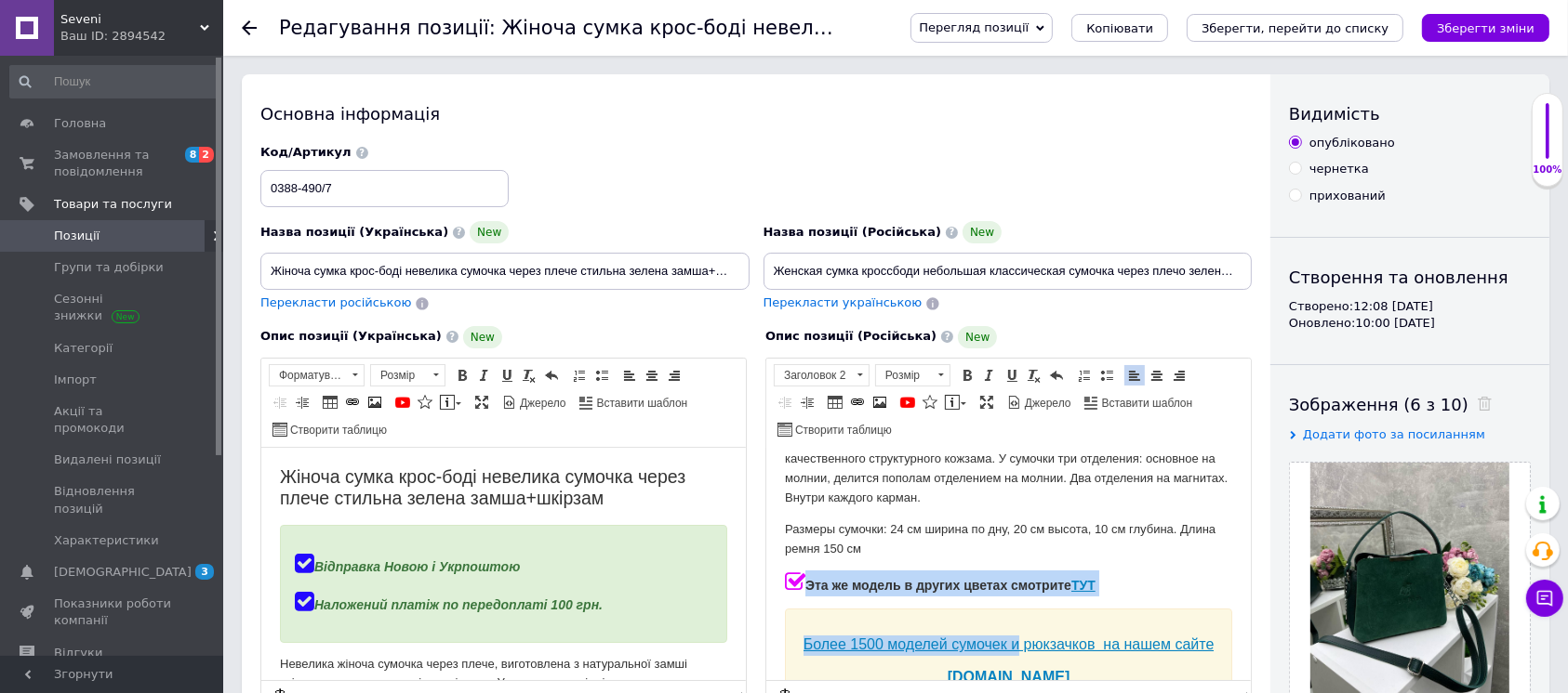
scroll to position [348, 0]
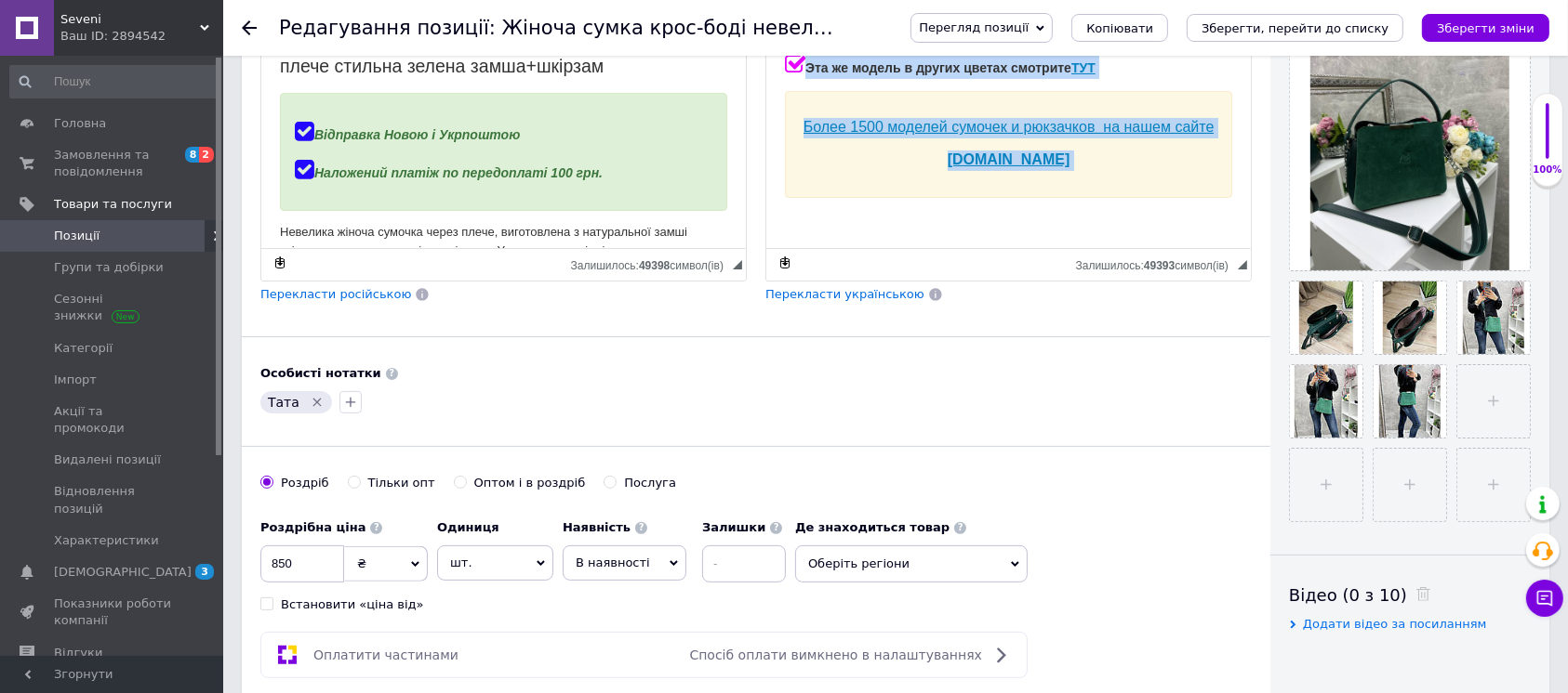
drag, startPoint x: 910, startPoint y: 137, endPoint x: 1163, endPoint y: 675, distance: 594.5
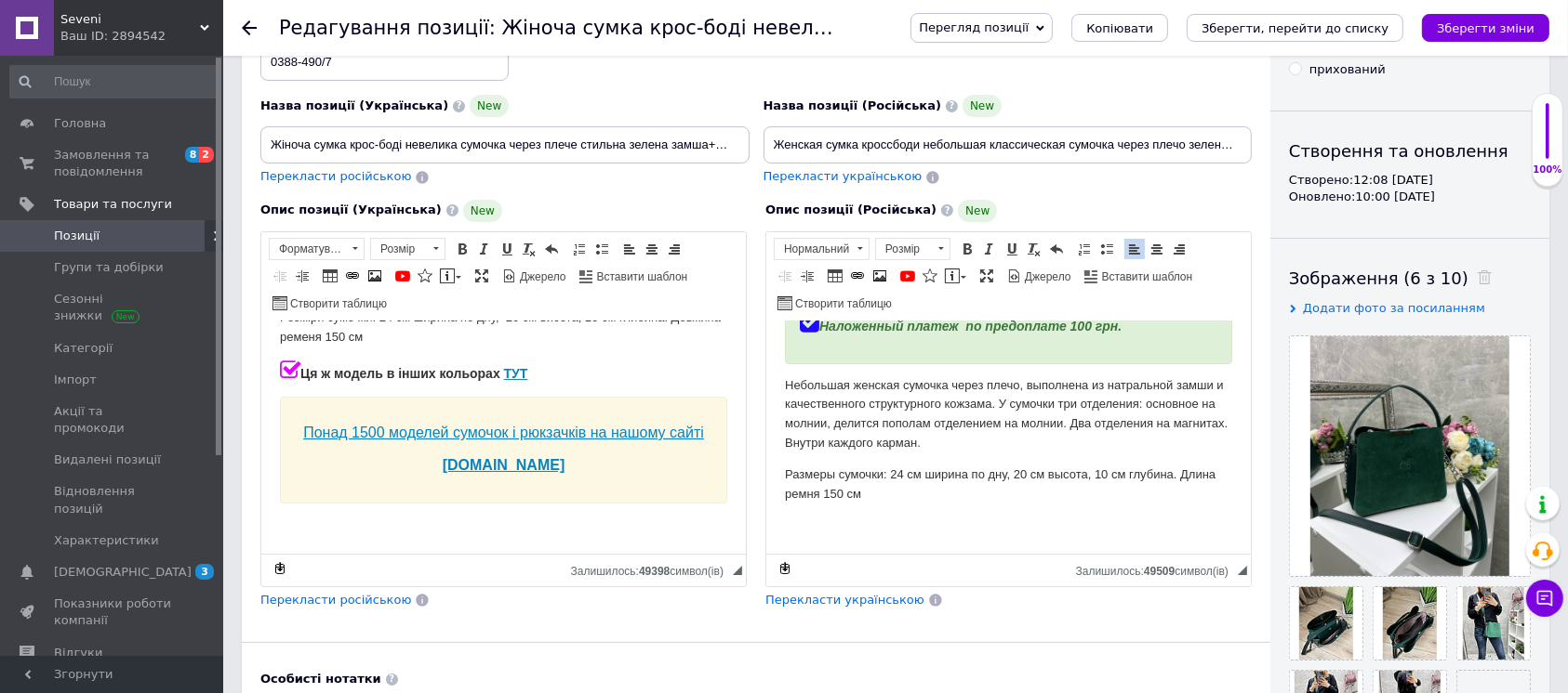
scroll to position [203, 0]
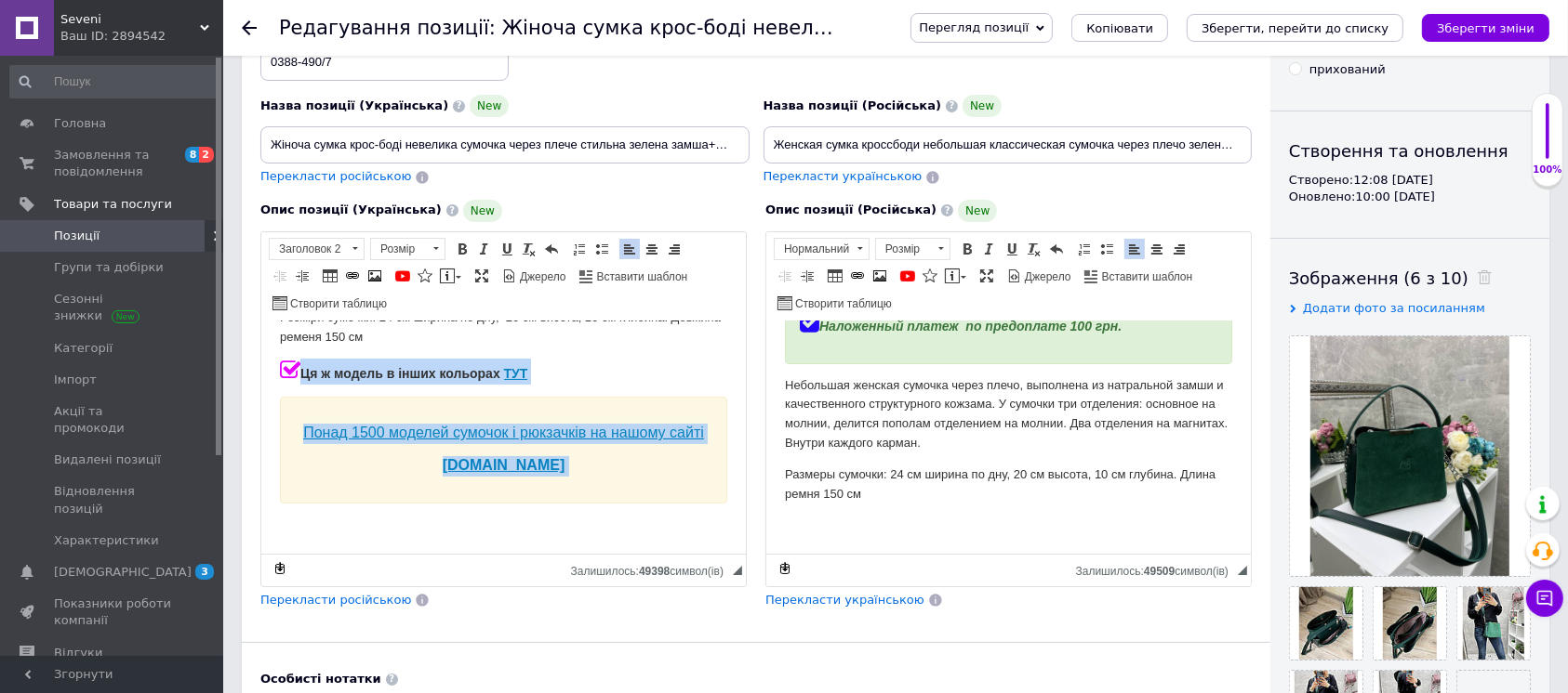
drag, startPoint x: 453, startPoint y: 439, endPoint x: 627, endPoint y: 660, distance: 281.3
click at [627, 553] on html "Жіноча сумка крос-боді невелика сумочка через плече стильна зелена замша+шкірза…" at bounding box center [503, 282] width 484 height 542
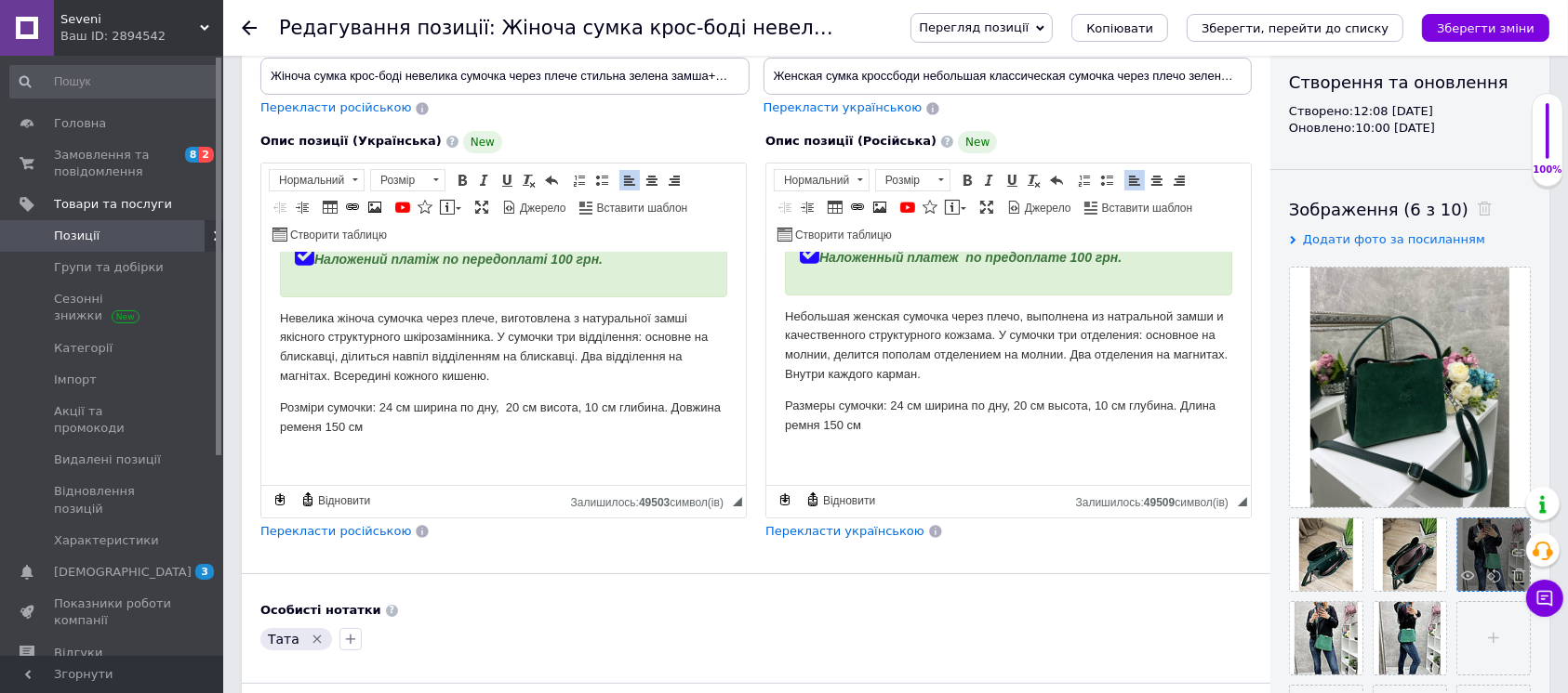
scroll to position [251, 0]
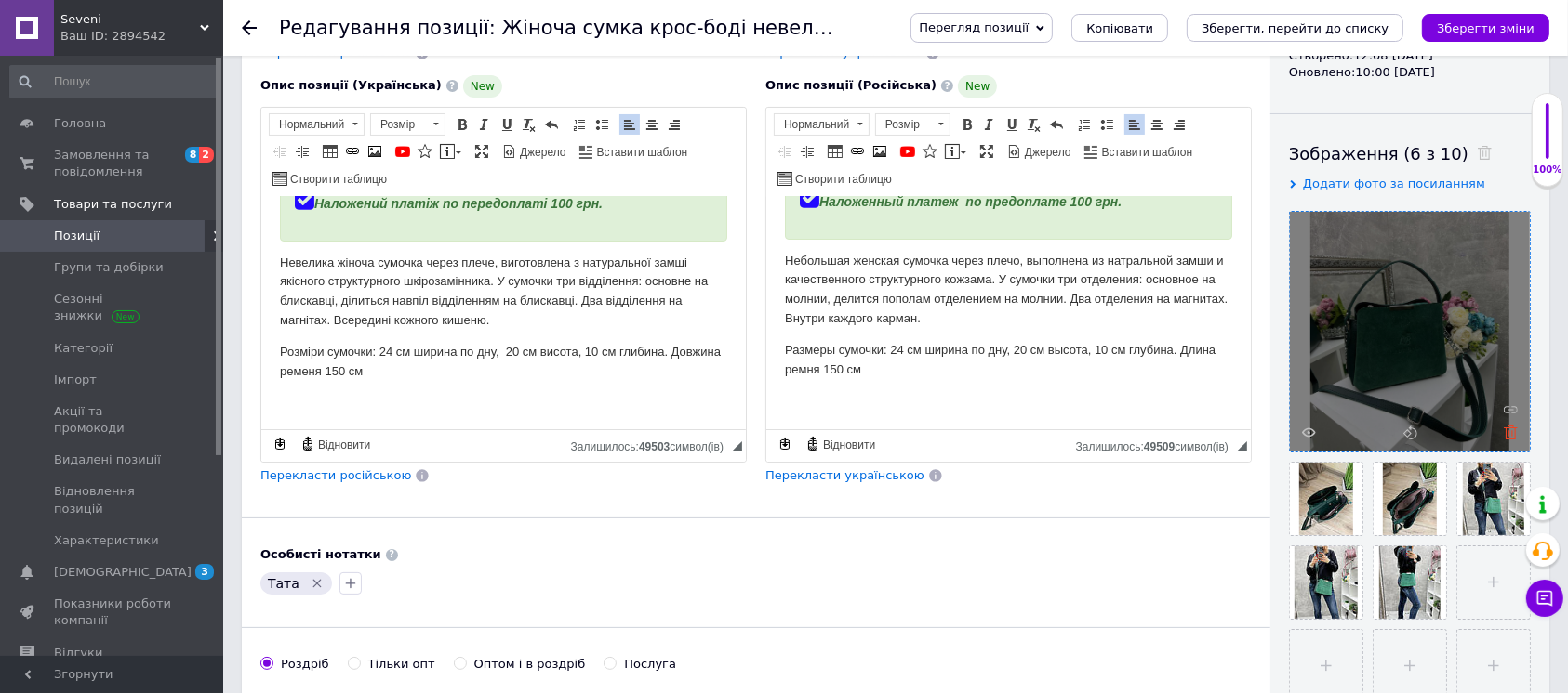
click at [1509, 429] on icon at bounding box center [1510, 432] width 14 height 14
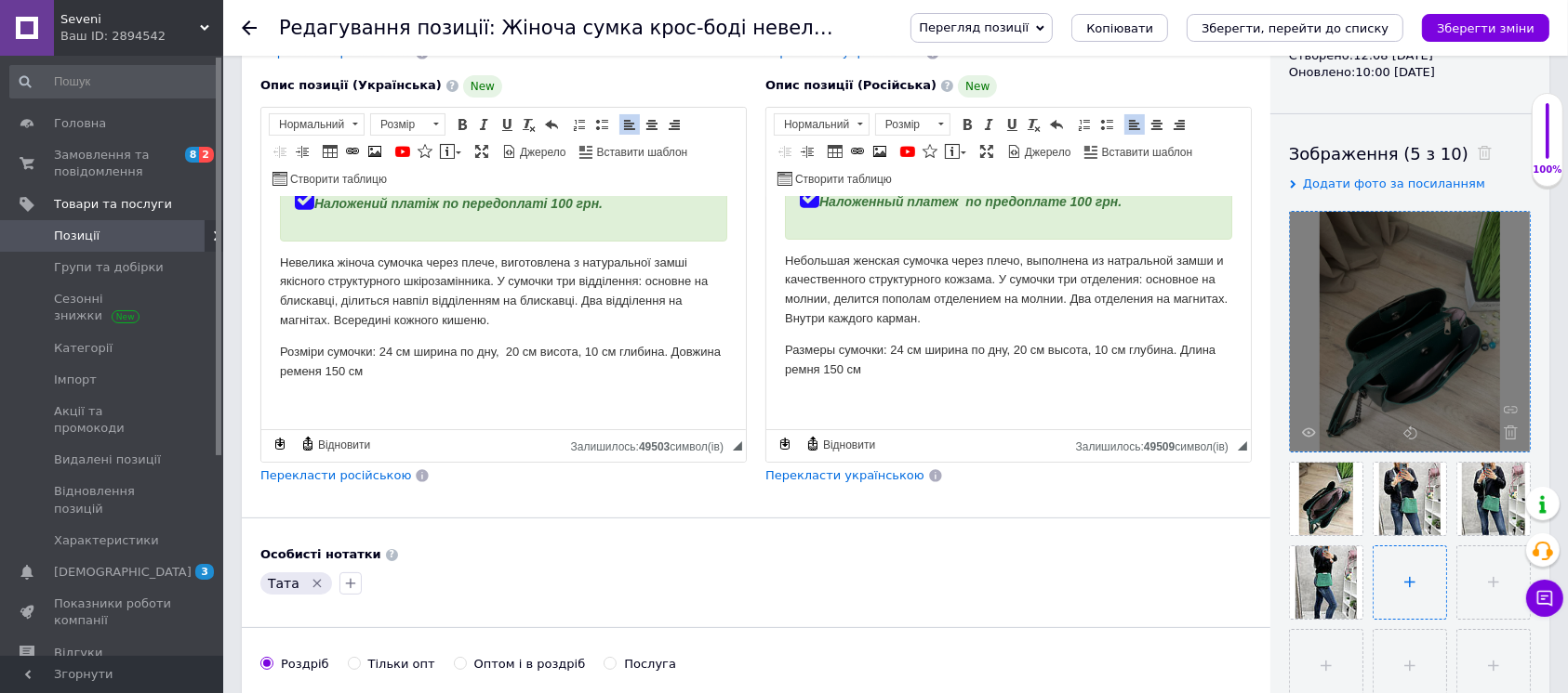
click at [0, 0] on use at bounding box center [0, 0] width 0 height 0
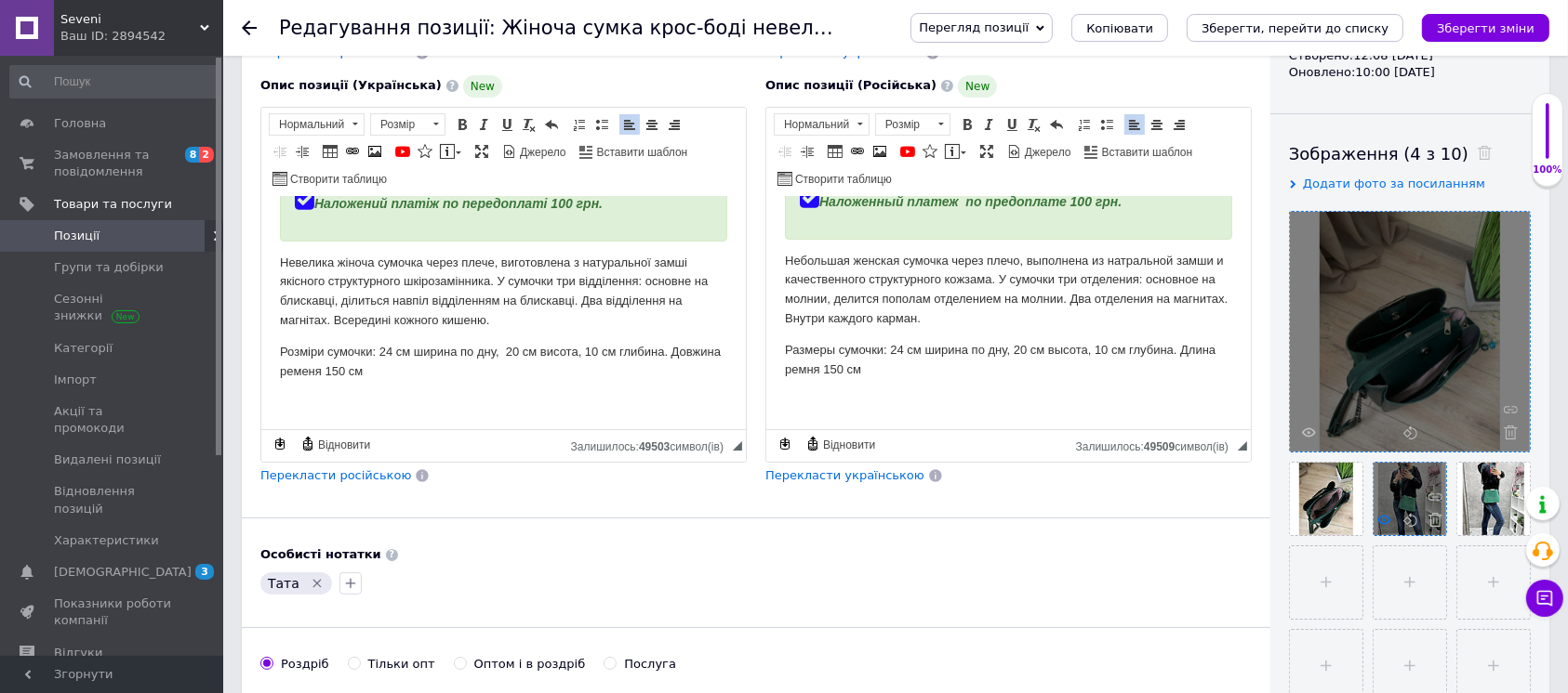
click at [1390, 515] on div at bounding box center [1410, 500] width 73 height 73
click at [1384, 523] on use at bounding box center [1384, 519] width 14 height 9
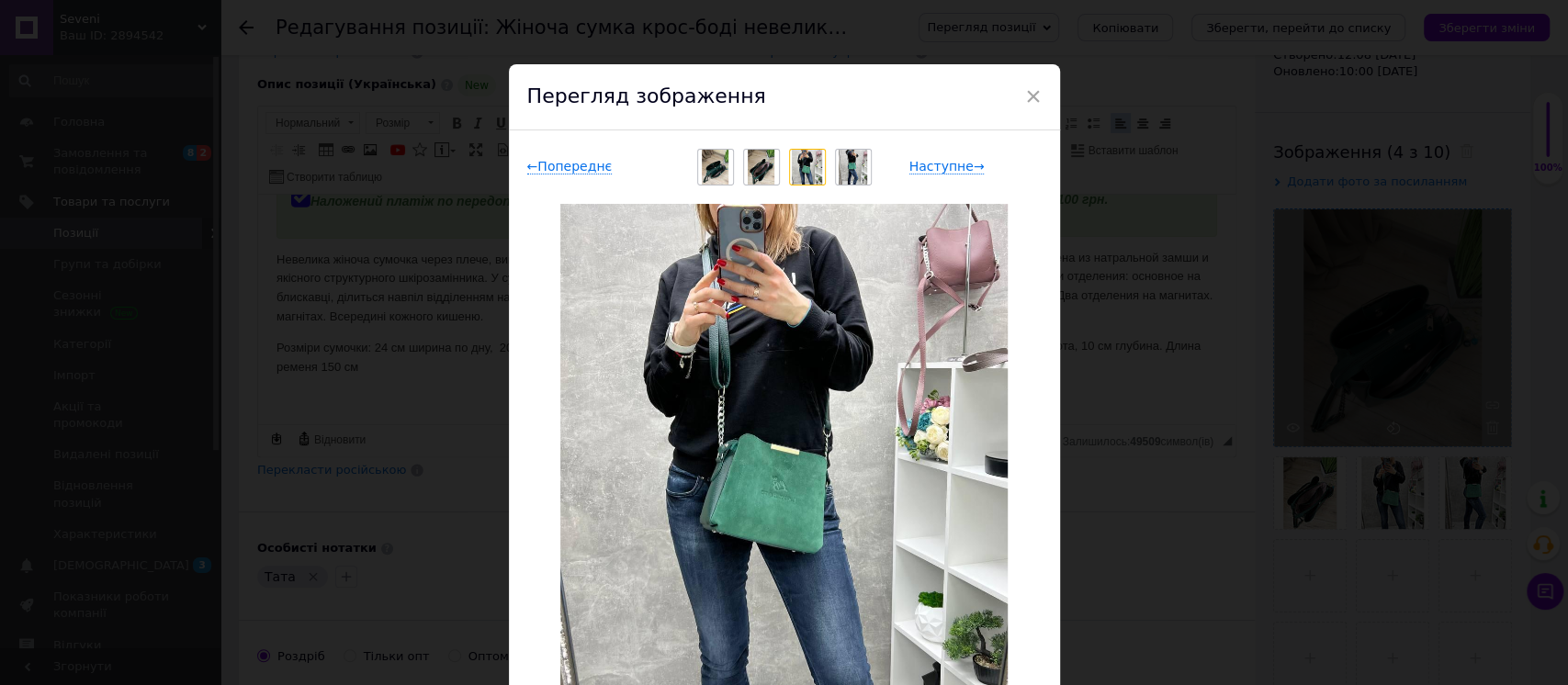
click at [1236, 523] on div "× Перегляд зображення ← Попереднє Наступне → Видалити зображення Видалити всі з…" at bounding box center [784, 342] width 1568 height 685
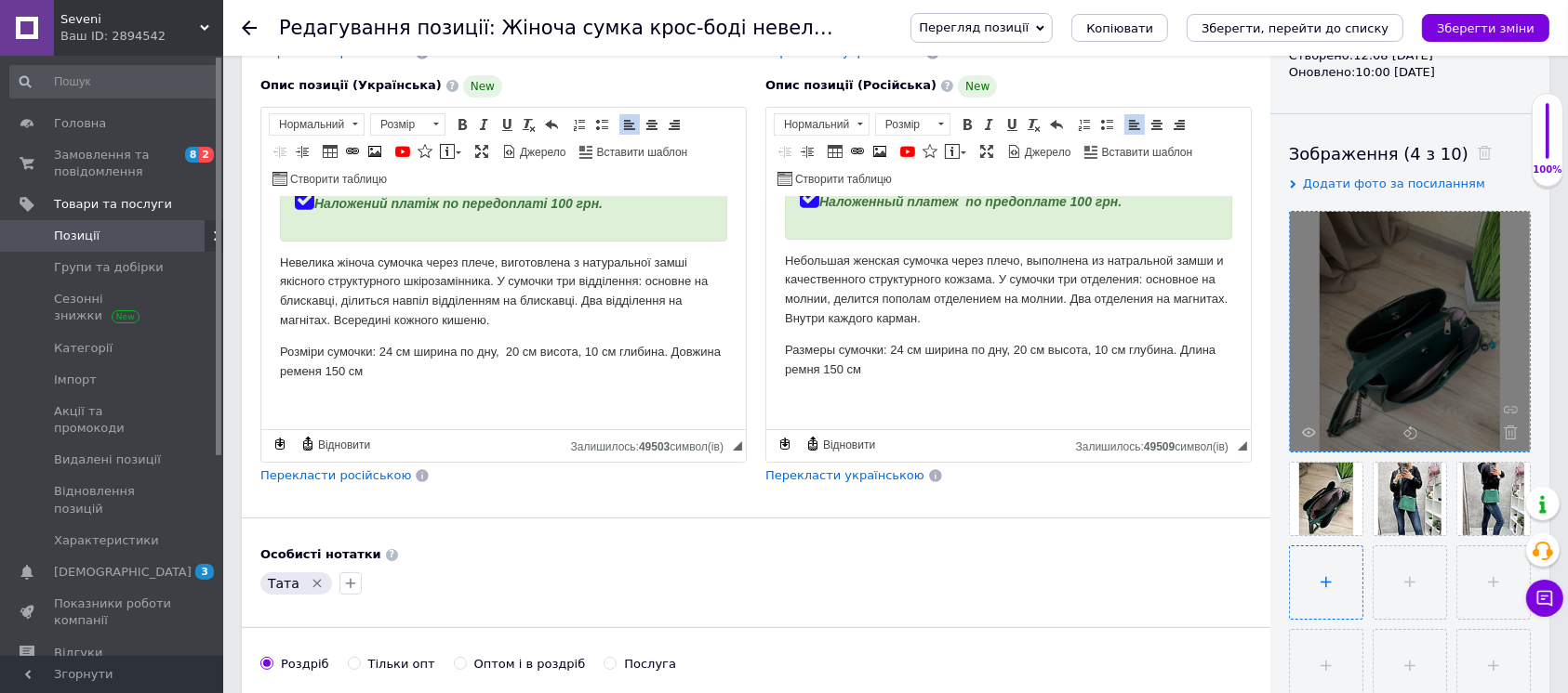
click at [1308, 594] on input "file" at bounding box center [1326, 583] width 73 height 73
type input "C:\fakepath\5237794226601845899.jpg"
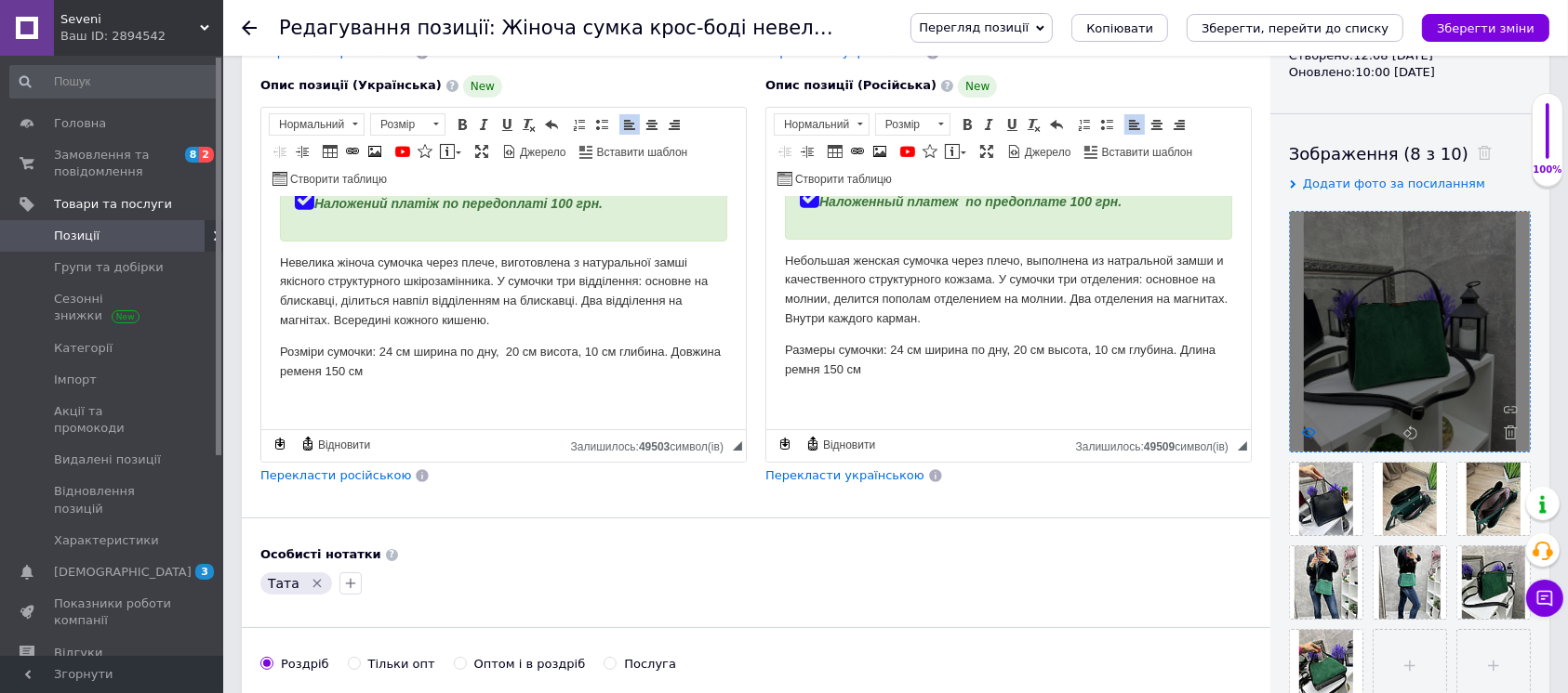
click at [1311, 431] on icon at bounding box center [1308, 432] width 14 height 14
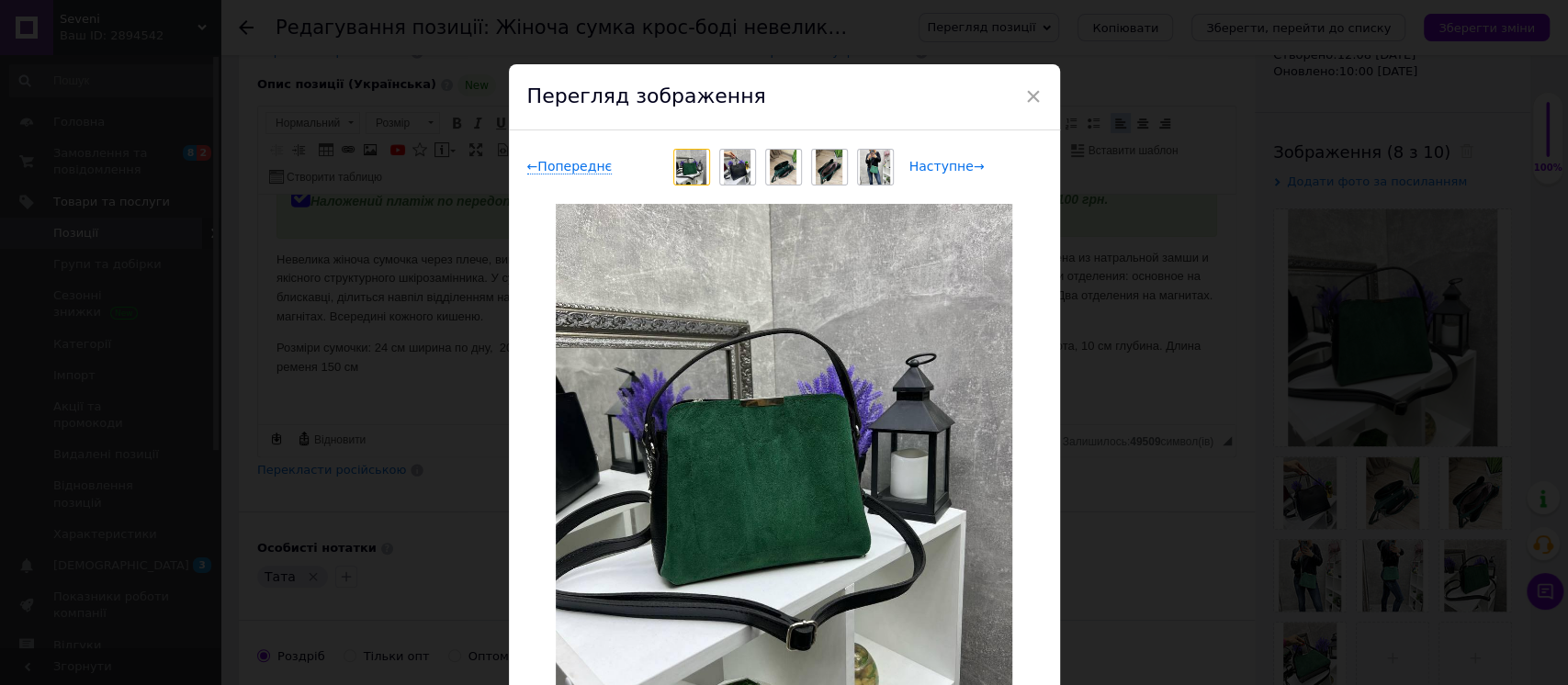
click at [934, 168] on span "Наступне →" at bounding box center [947, 166] width 76 height 16
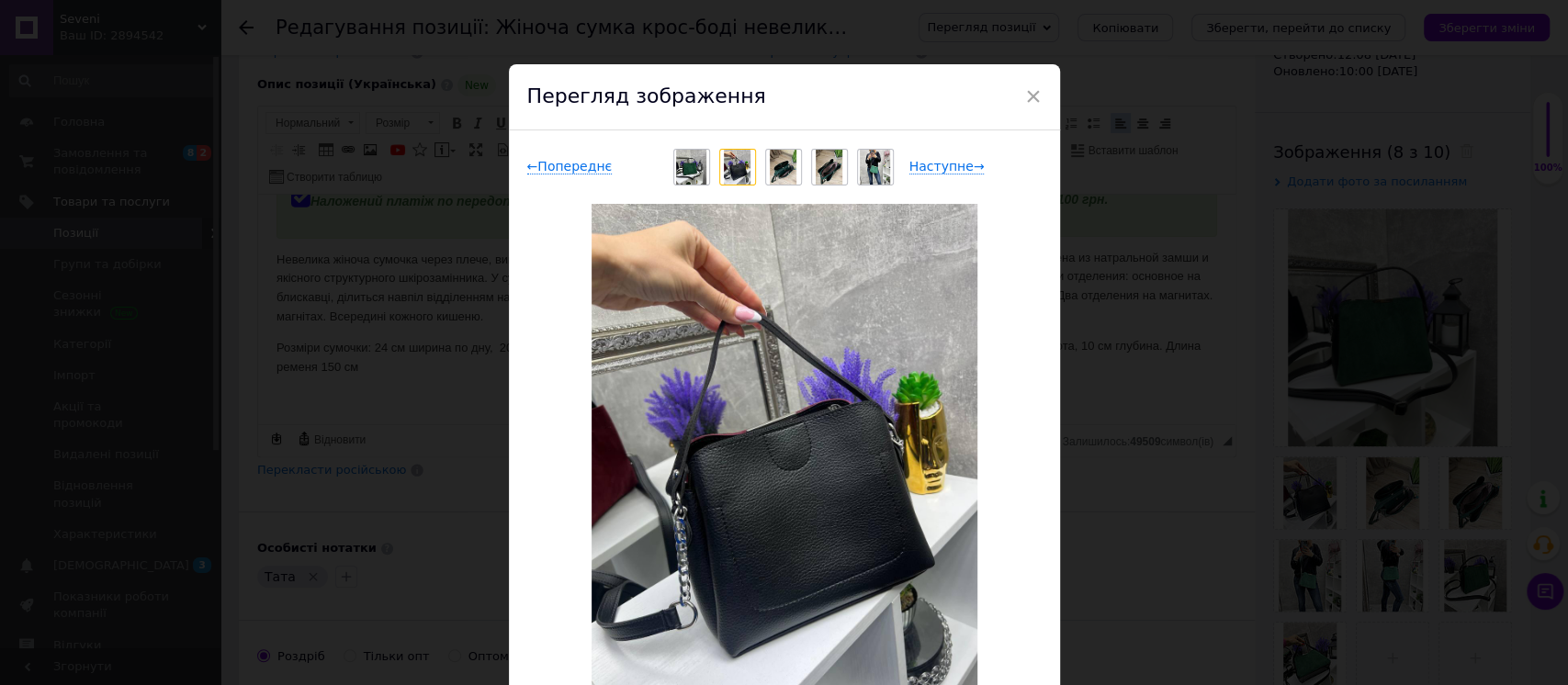
click at [956, 174] on span "Наступне →" at bounding box center [947, 166] width 76 height 16
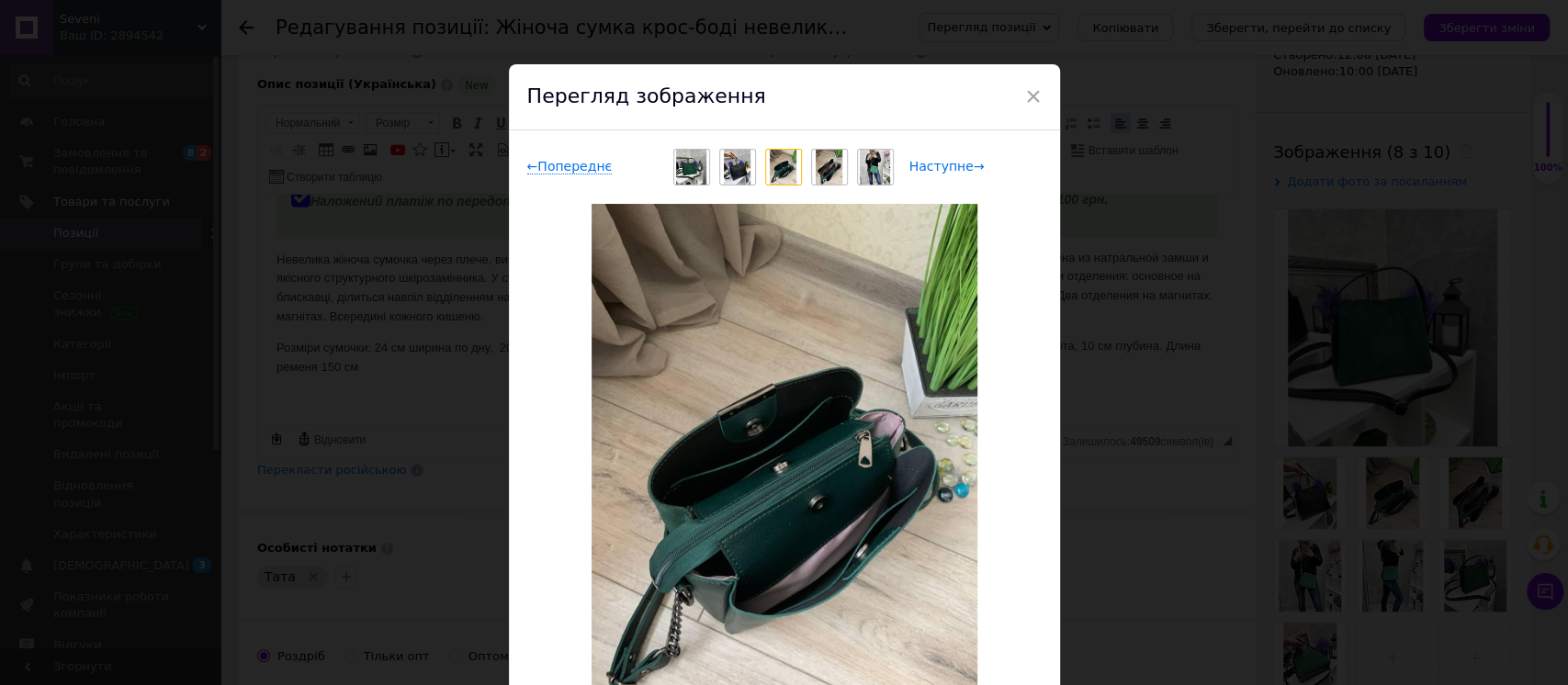
click at [947, 169] on span "Наступне →" at bounding box center [947, 166] width 76 height 16
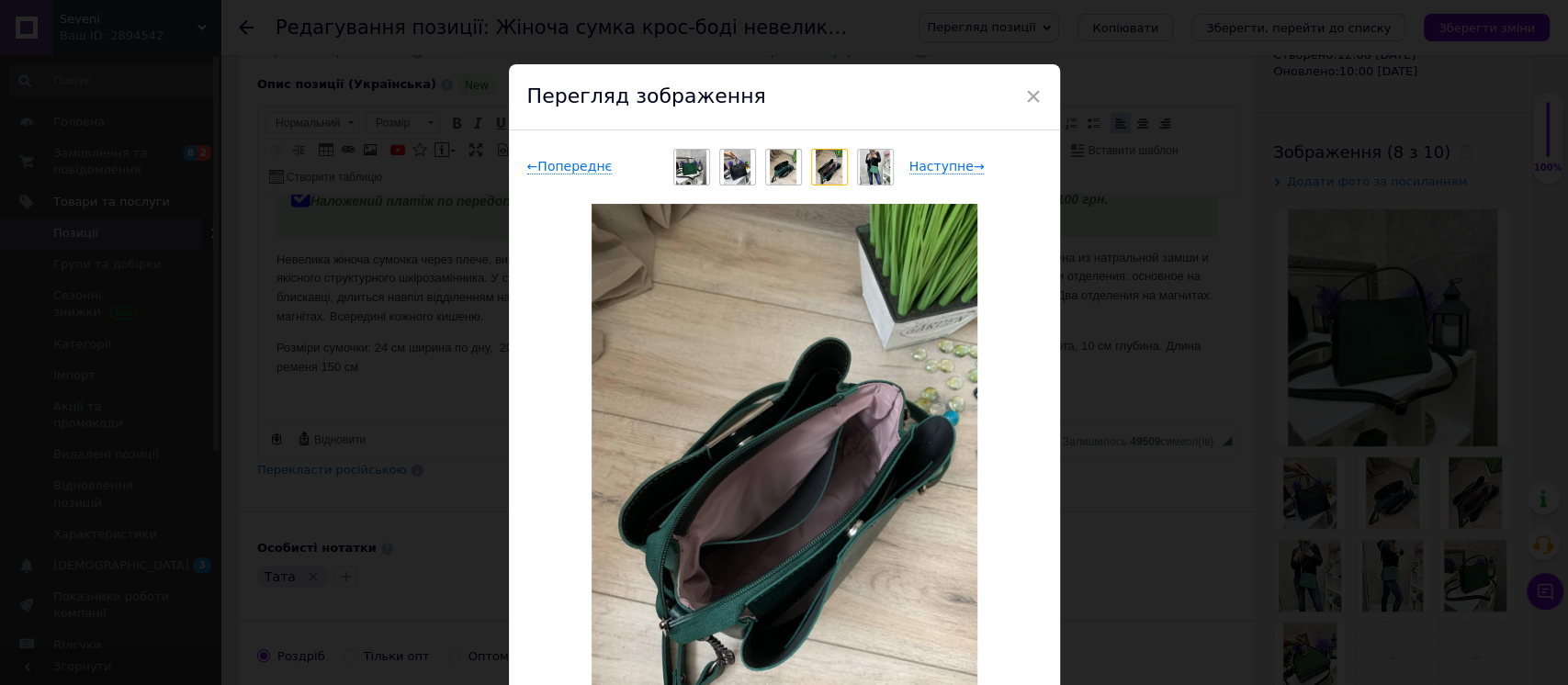
click at [1092, 439] on div "× Перегляд зображення ← Попереднє Наступне → Видалити зображення Видалити всі з…" at bounding box center [784, 342] width 1568 height 685
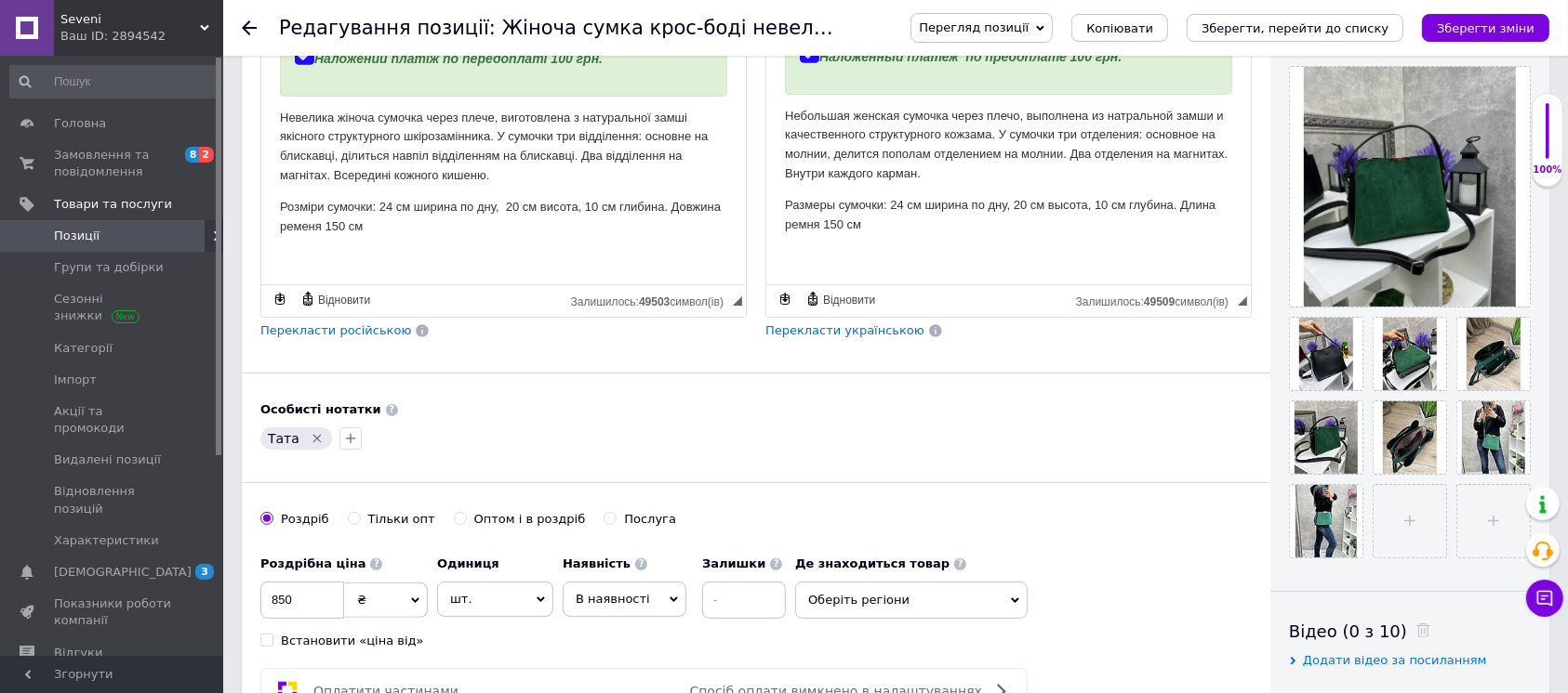
scroll to position [498, 0]
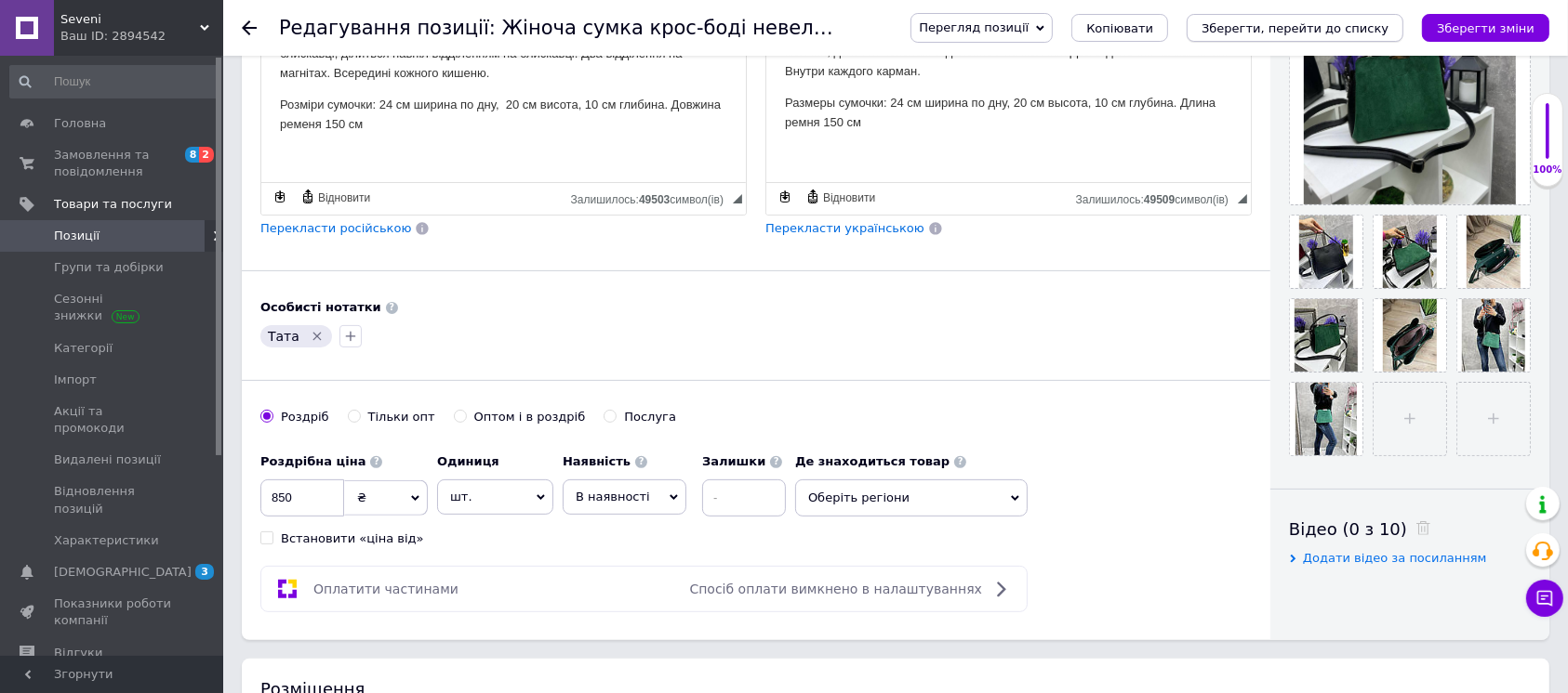
click at [1344, 28] on icon "Зберегти, перейти до списку" at bounding box center [1295, 28] width 187 height 14
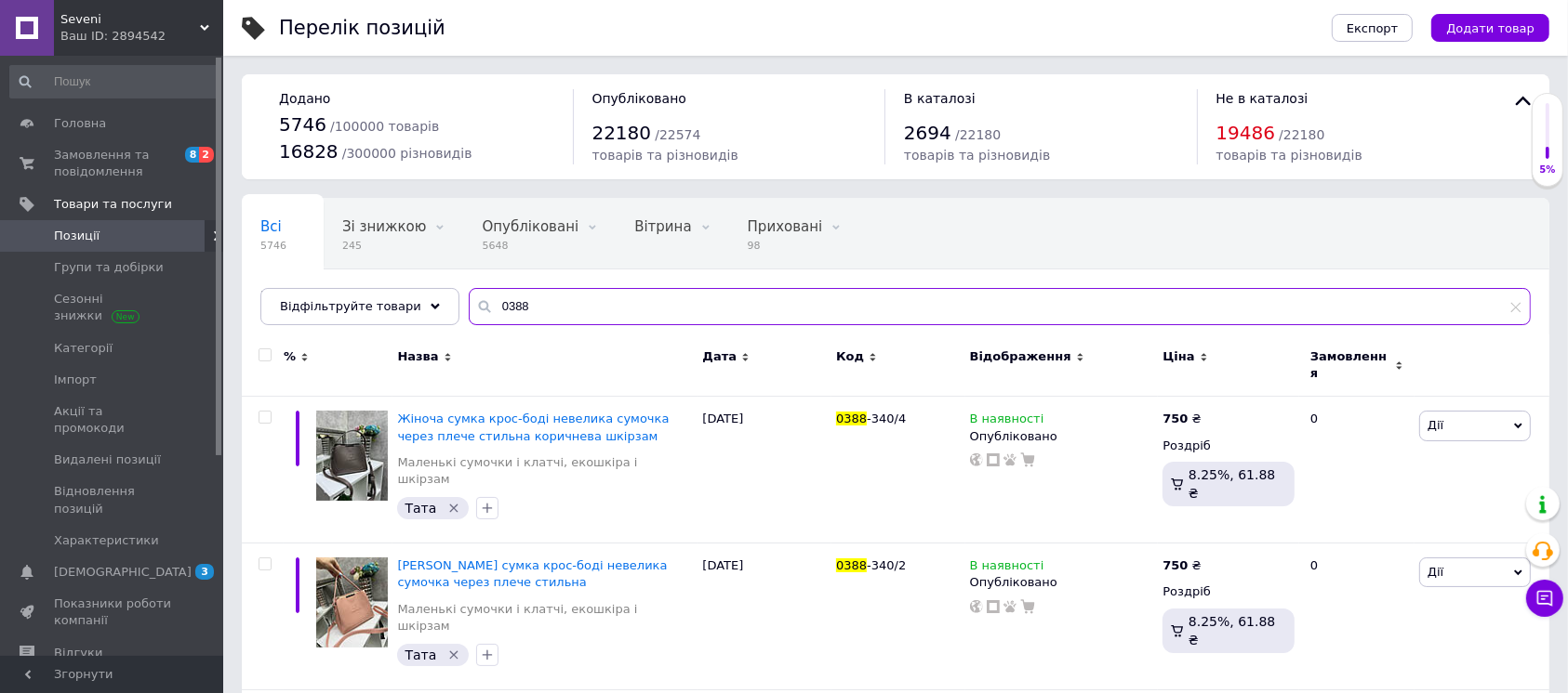
drag, startPoint x: 486, startPoint y: 304, endPoint x: 545, endPoint y: 329, distance: 64.1
click at [545, 325] on div "Всі 5746 Зі знижкою 245 Видалити Редагувати Опубліковані 5648 Видалити Редагува…" at bounding box center [895, 262] width 1307 height 127
type input "0495"
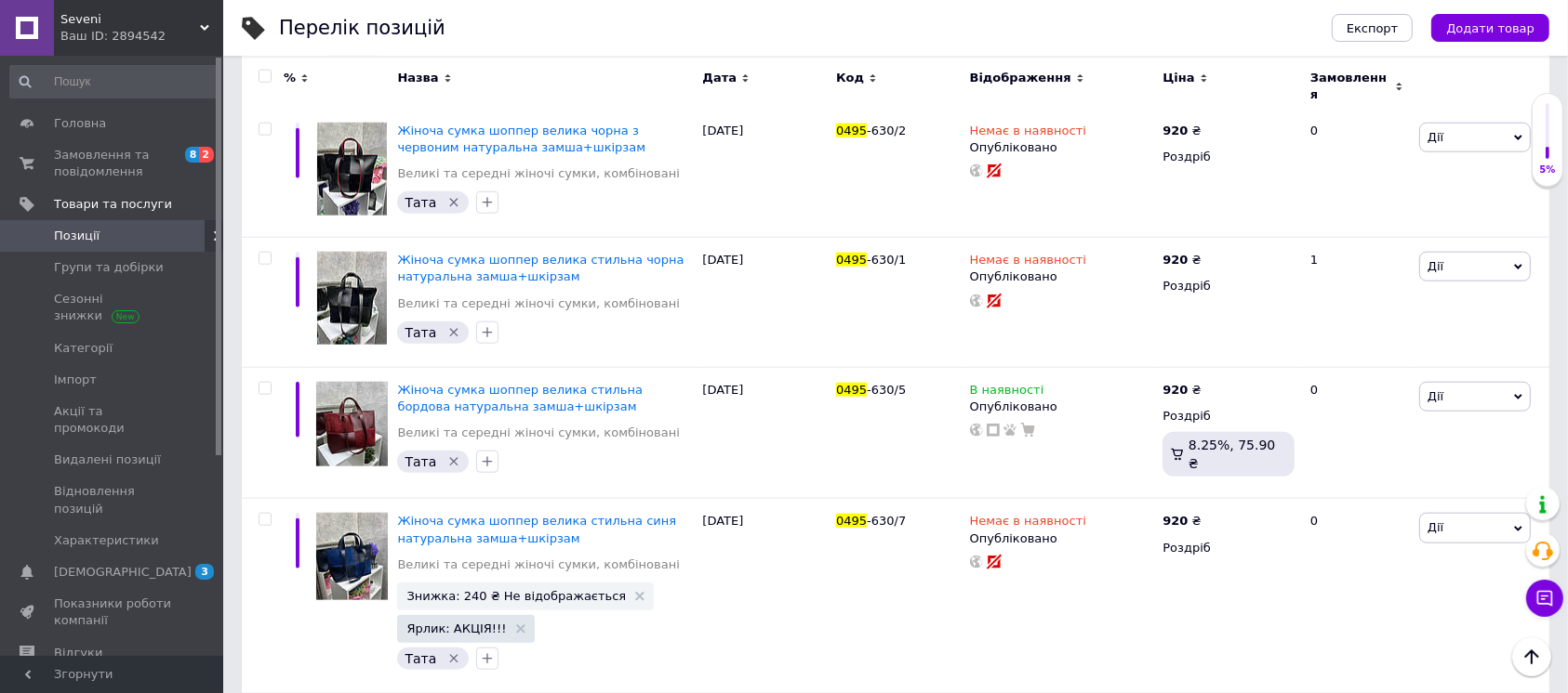
scroll to position [1591, 0]
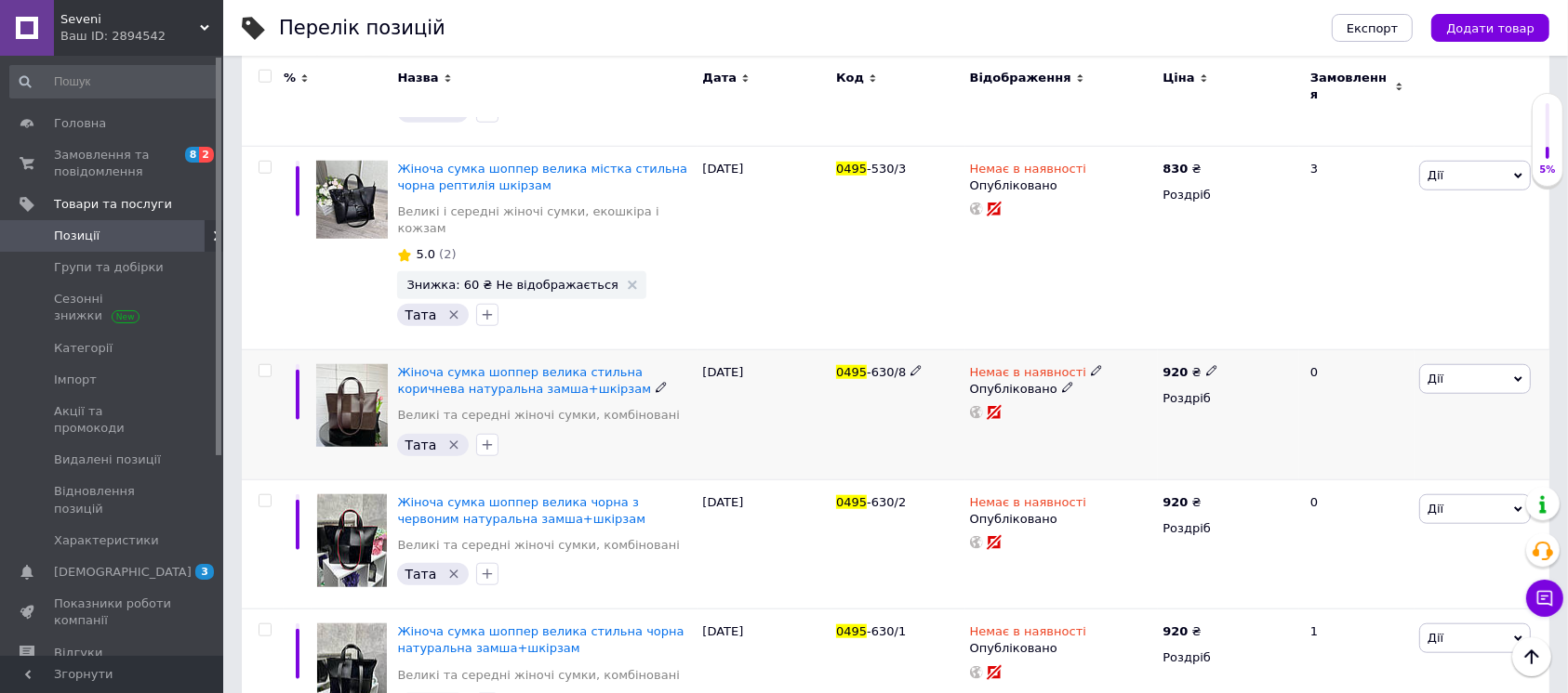
drag, startPoint x: 1082, startPoint y: 234, endPoint x: 1090, endPoint y: 250, distance: 17.9
click at [1090, 366] on use at bounding box center [1095, 371] width 10 height 10
click at [1116, 374] on li "В наявності" at bounding box center [1193, 387] width 177 height 26
click at [1071, 350] on div "Немає в наявності Наявність В наявності Немає в наявності Під замовлення Готово…" at bounding box center [1062, 415] width 193 height 130
click at [1090, 625] on icon at bounding box center [1096, 630] width 11 height 11
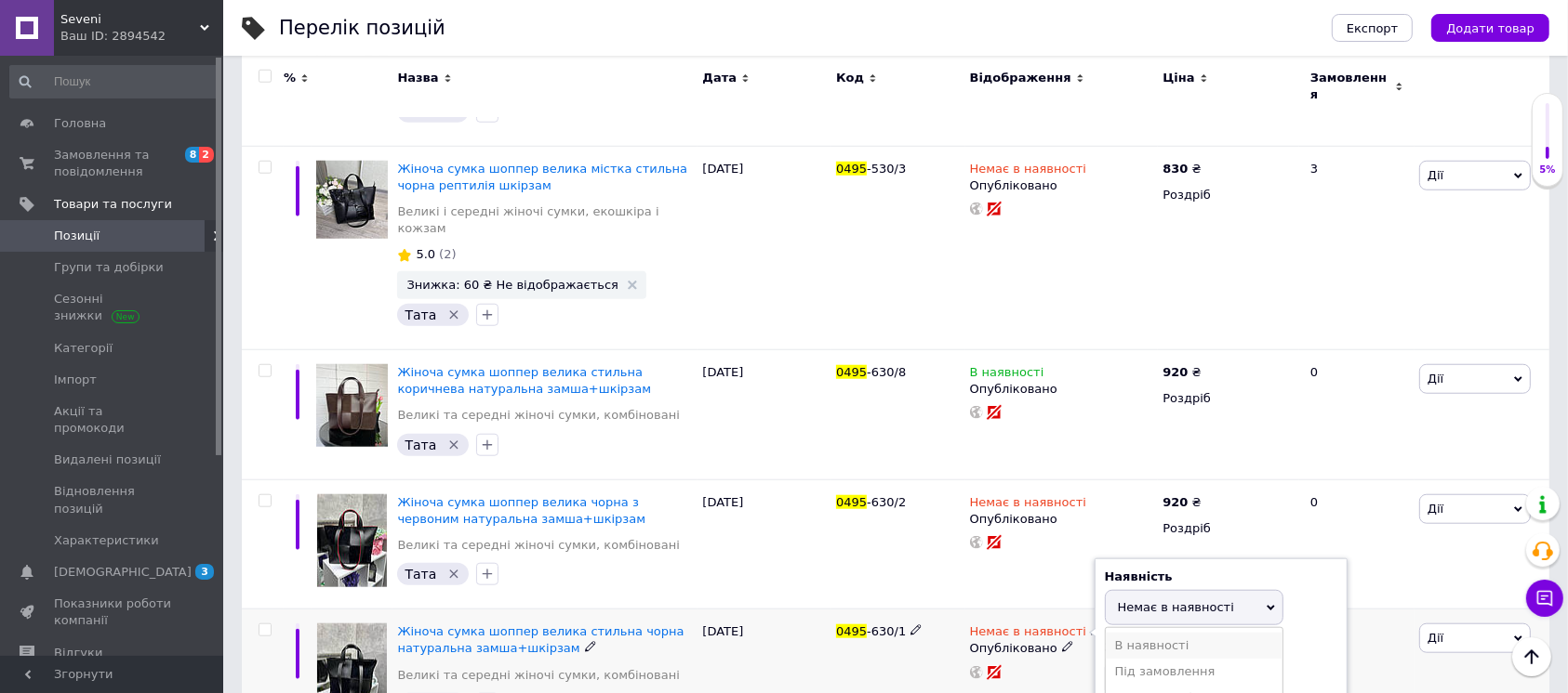
click at [1114, 633] on li "В наявності" at bounding box center [1193, 646] width 177 height 26
click at [1050, 610] on div "Немає в наявності Наявність В наявності Немає в наявності Під замовлення Готово…" at bounding box center [1062, 674] width 193 height 130
